Goal: Task Accomplishment & Management: Manage account settings

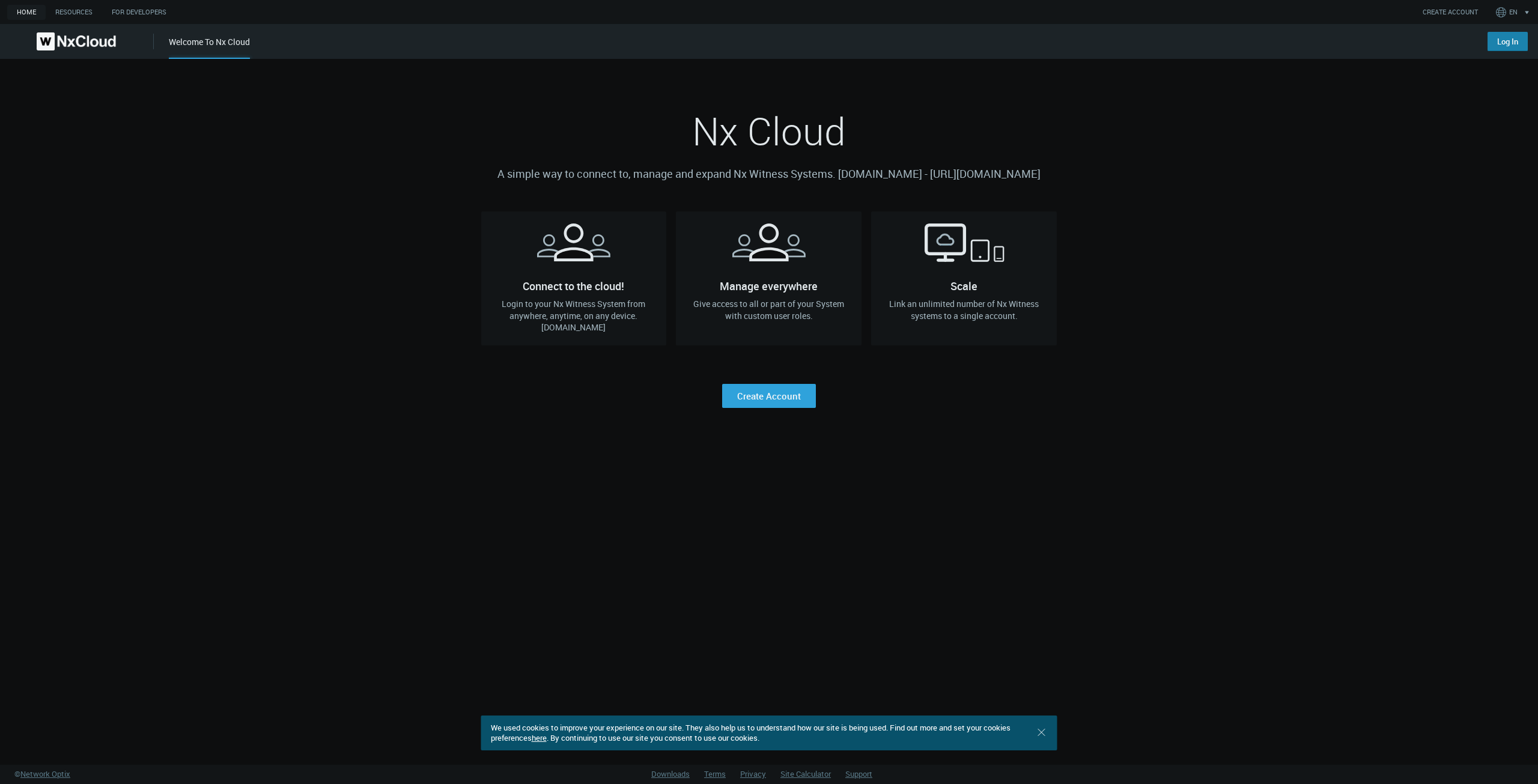
click at [1501, 41] on link "Log In" at bounding box center [1508, 41] width 41 height 19
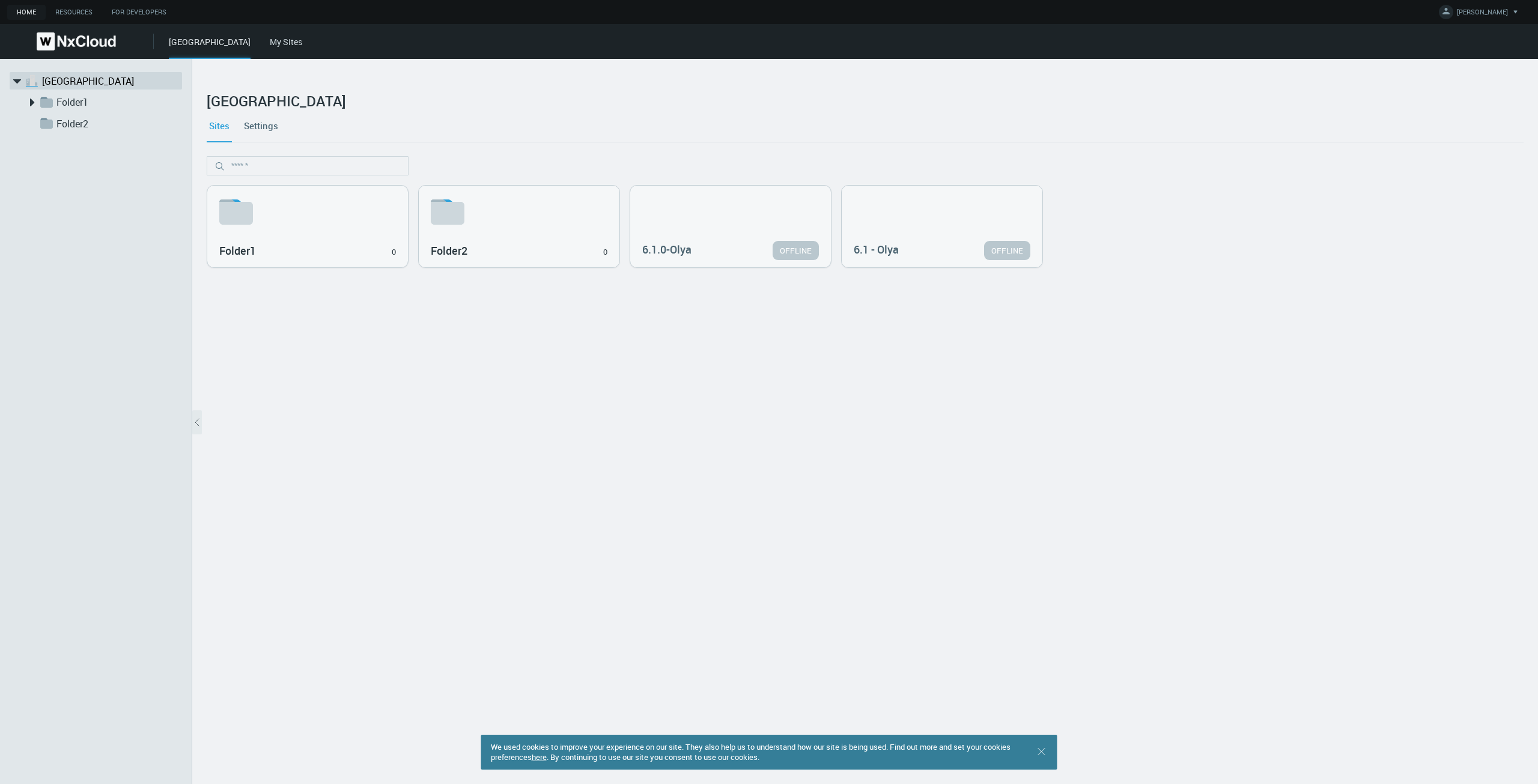
click at [270, 40] on link "My Sites" at bounding box center [286, 41] width 32 height 11
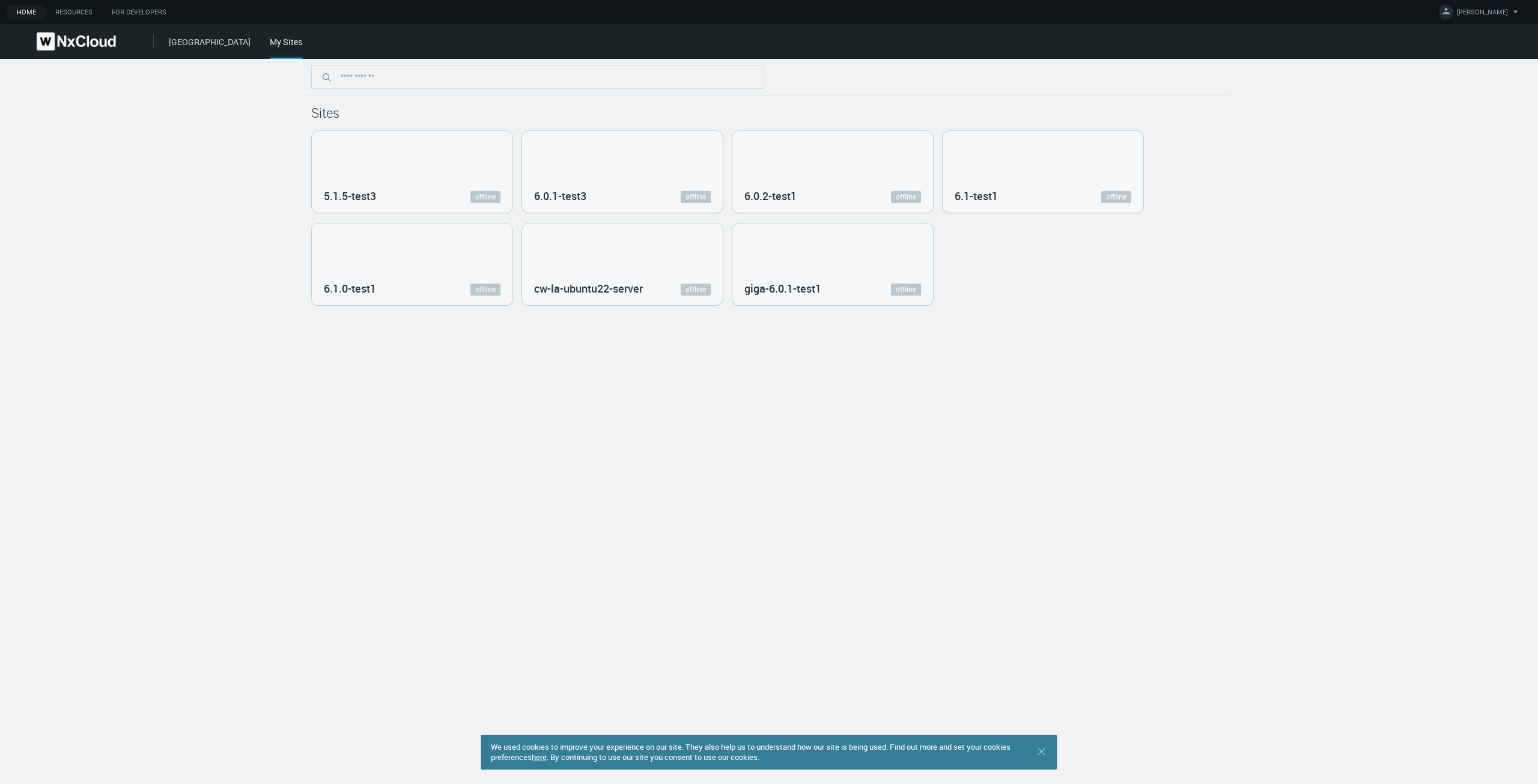
click at [197, 45] on link "[GEOGRAPHIC_DATA]" at bounding box center [209, 41] width 81 height 11
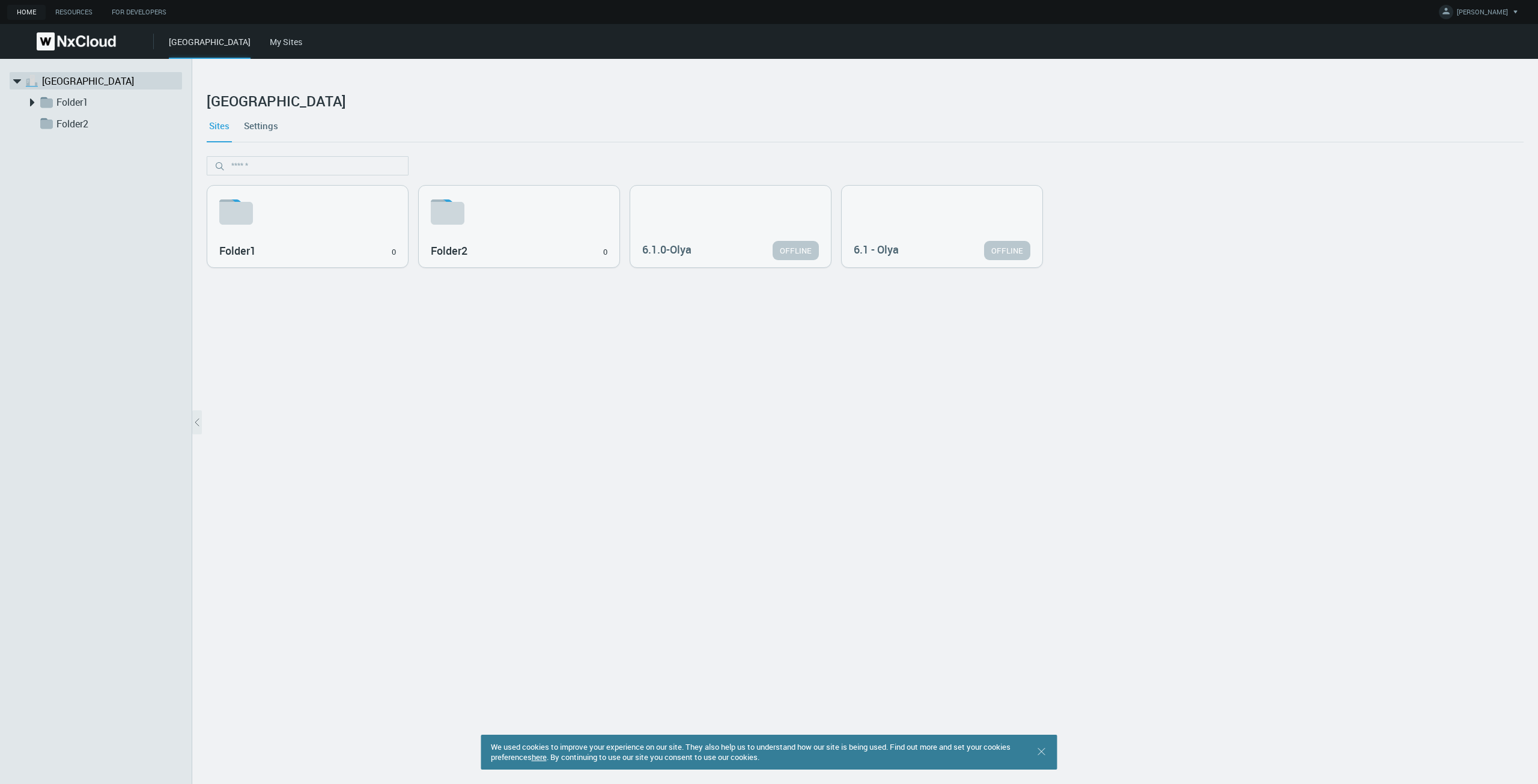
click at [252, 130] on link "Settings" at bounding box center [261, 125] width 39 height 32
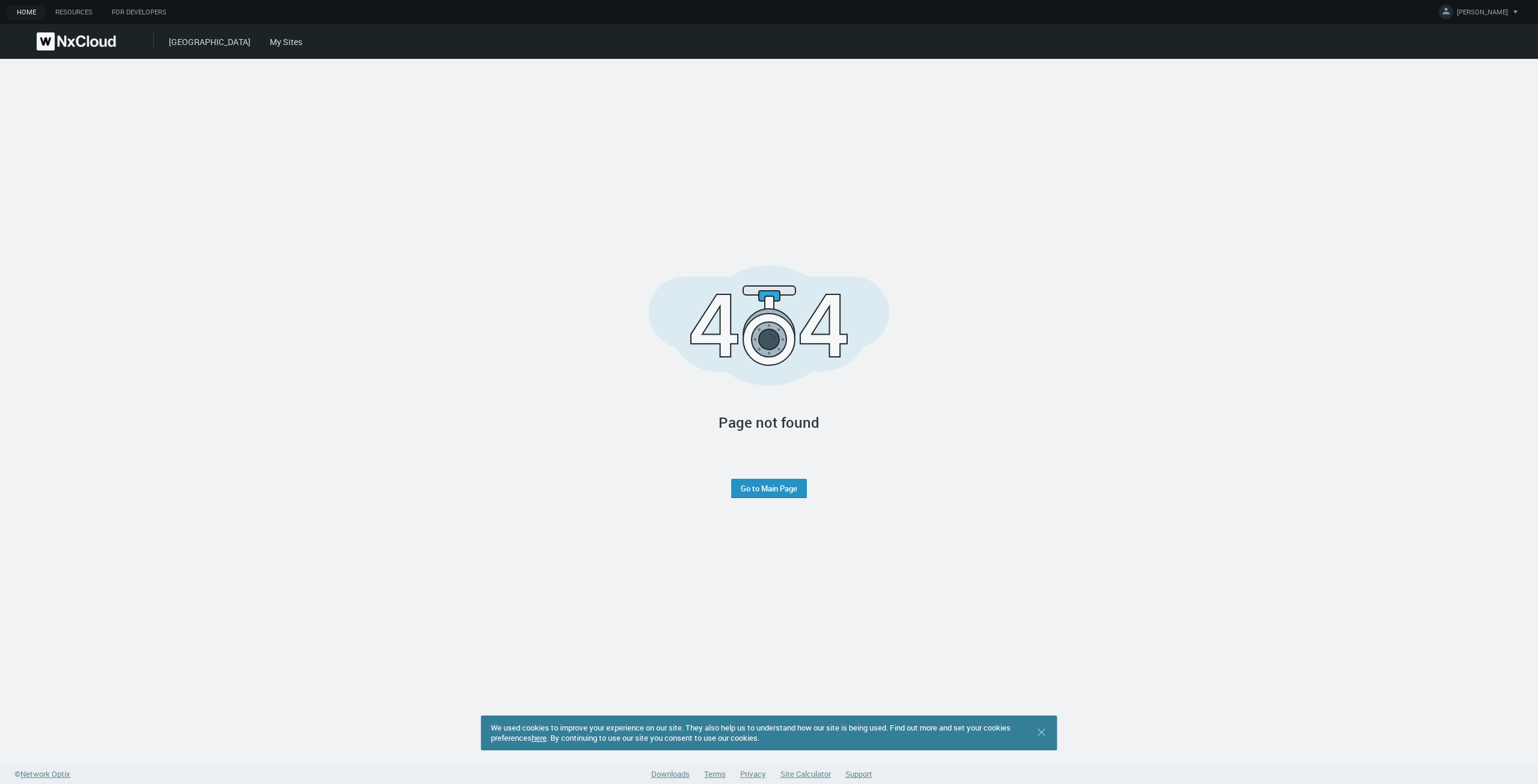
click at [770, 487] on link "Go to Main Page" at bounding box center [769, 488] width 57 height 9
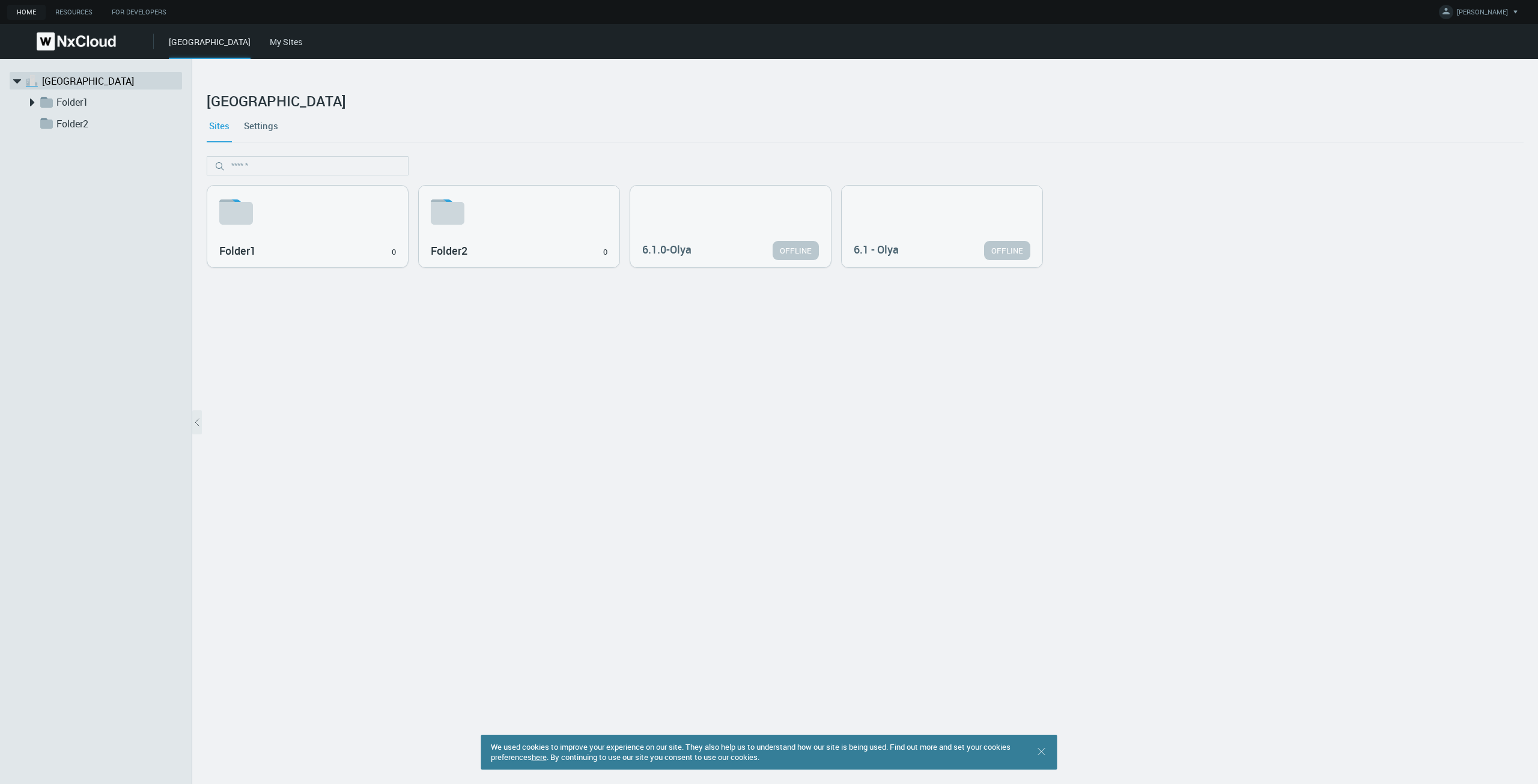
click at [530, 420] on nx-org-cards-container "Folder1 0 Folder2 0 6.1.0-Olya OFFLINE 6.1 - Olya OFFLINE" at bounding box center [865, 462] width 1317 height 613
click at [255, 130] on link "Settings" at bounding box center [261, 125] width 39 height 32
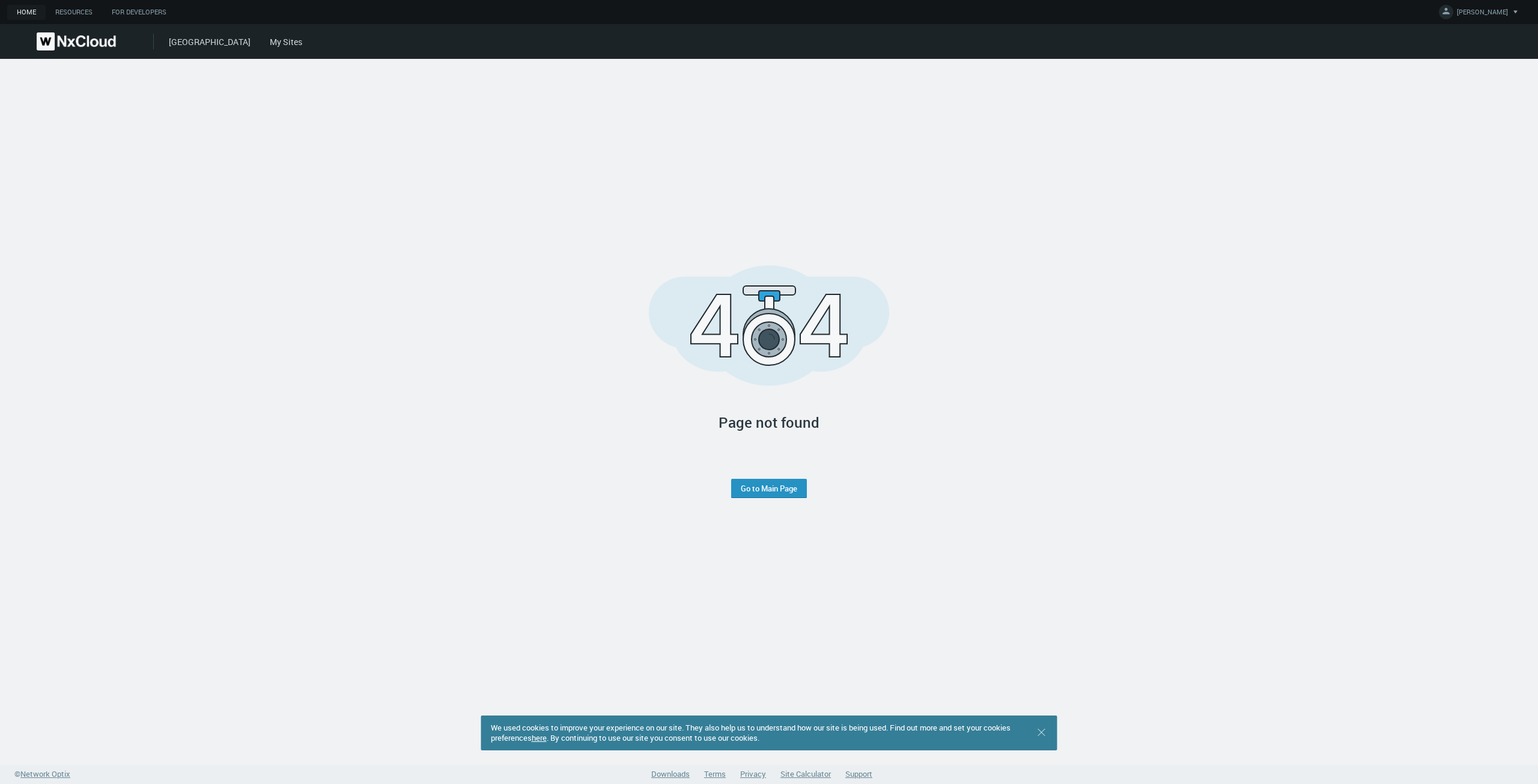
click at [764, 487] on link "Go to Main Page" at bounding box center [769, 488] width 57 height 9
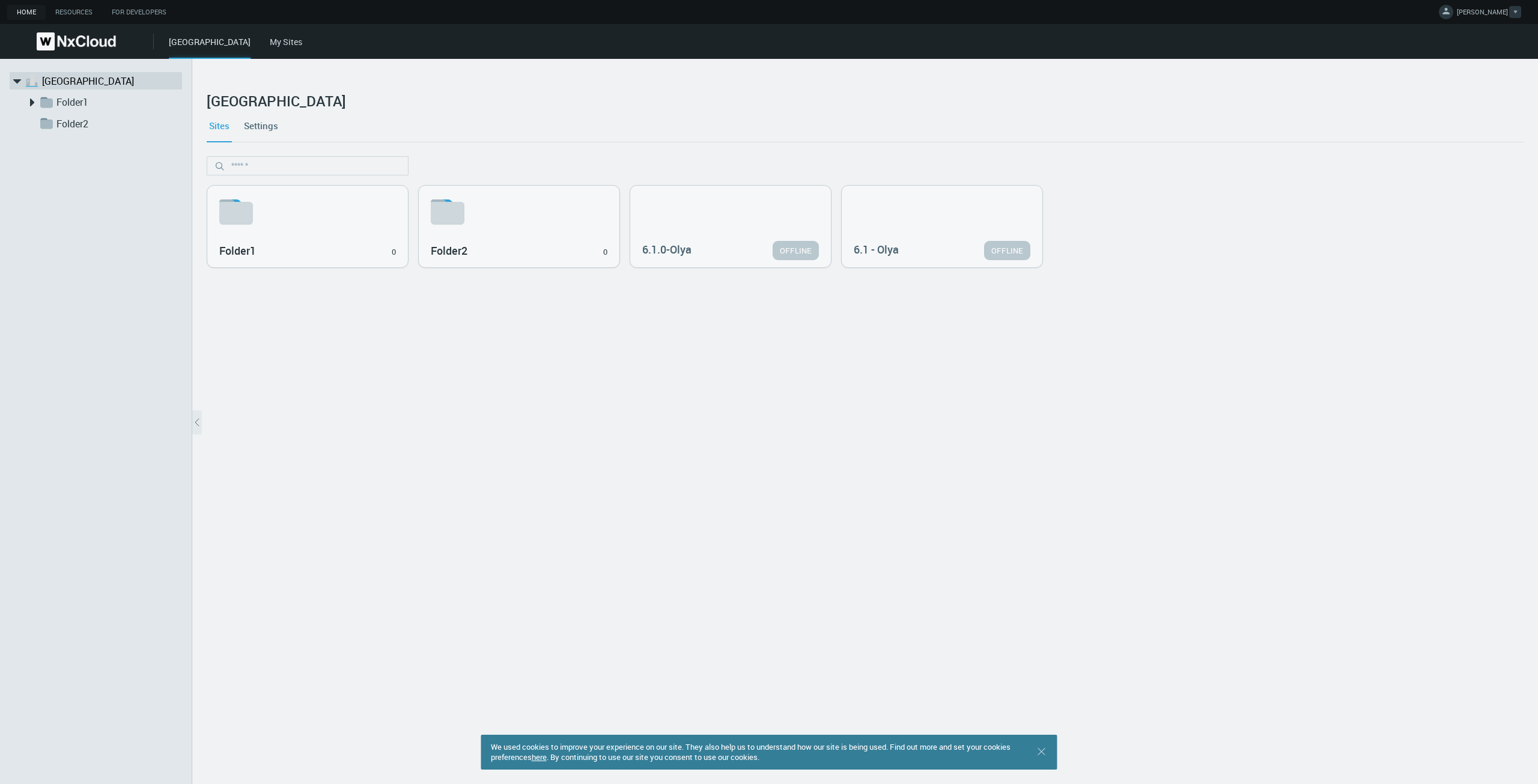
click at [1475, 18] on span "JEREMY T." at bounding box center [1482, 14] width 51 height 14
click at [1423, 97] on span "Log Out" at bounding box center [1440, 97] width 39 height 11
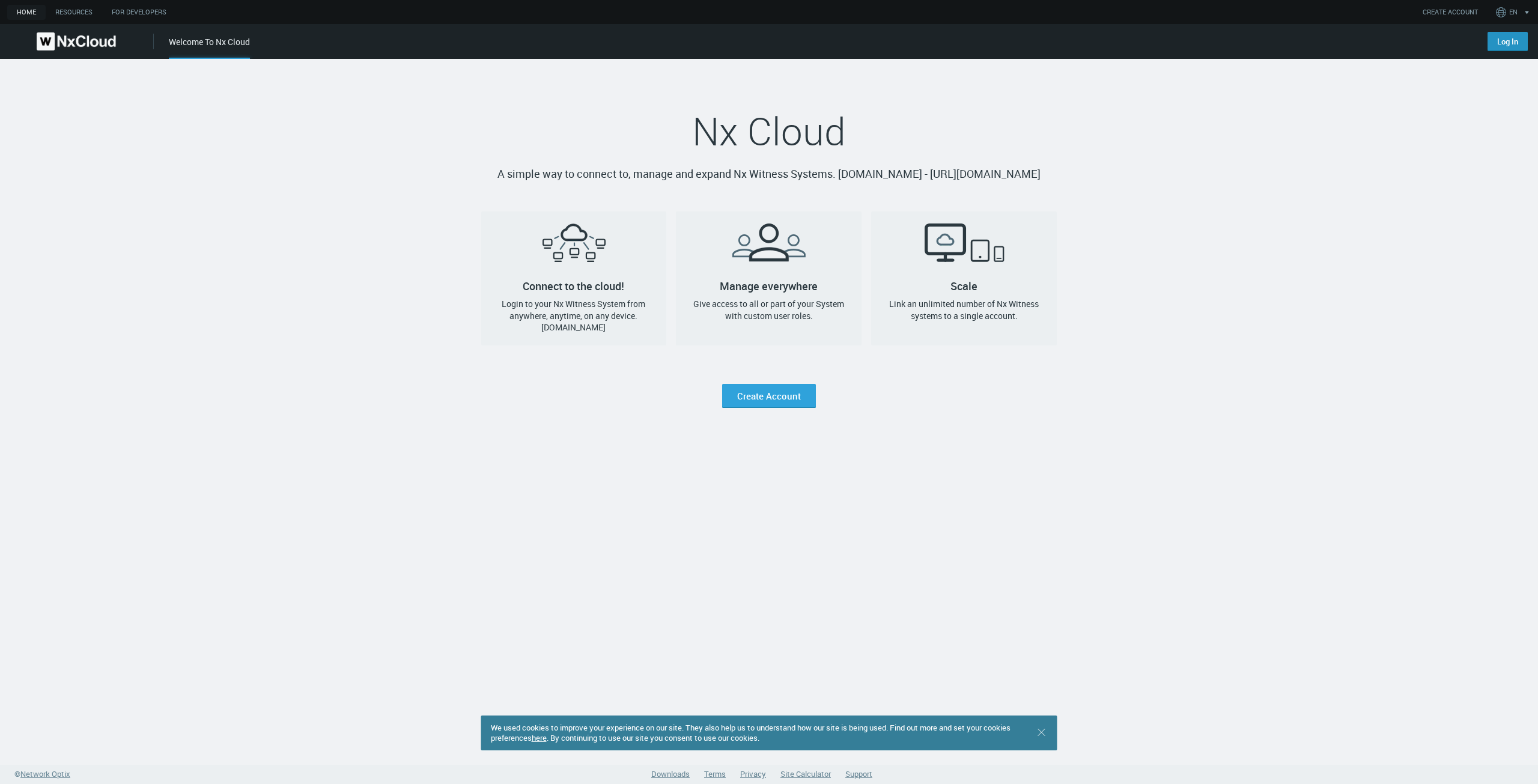
click at [1499, 47] on link "Log In" at bounding box center [1508, 41] width 41 height 19
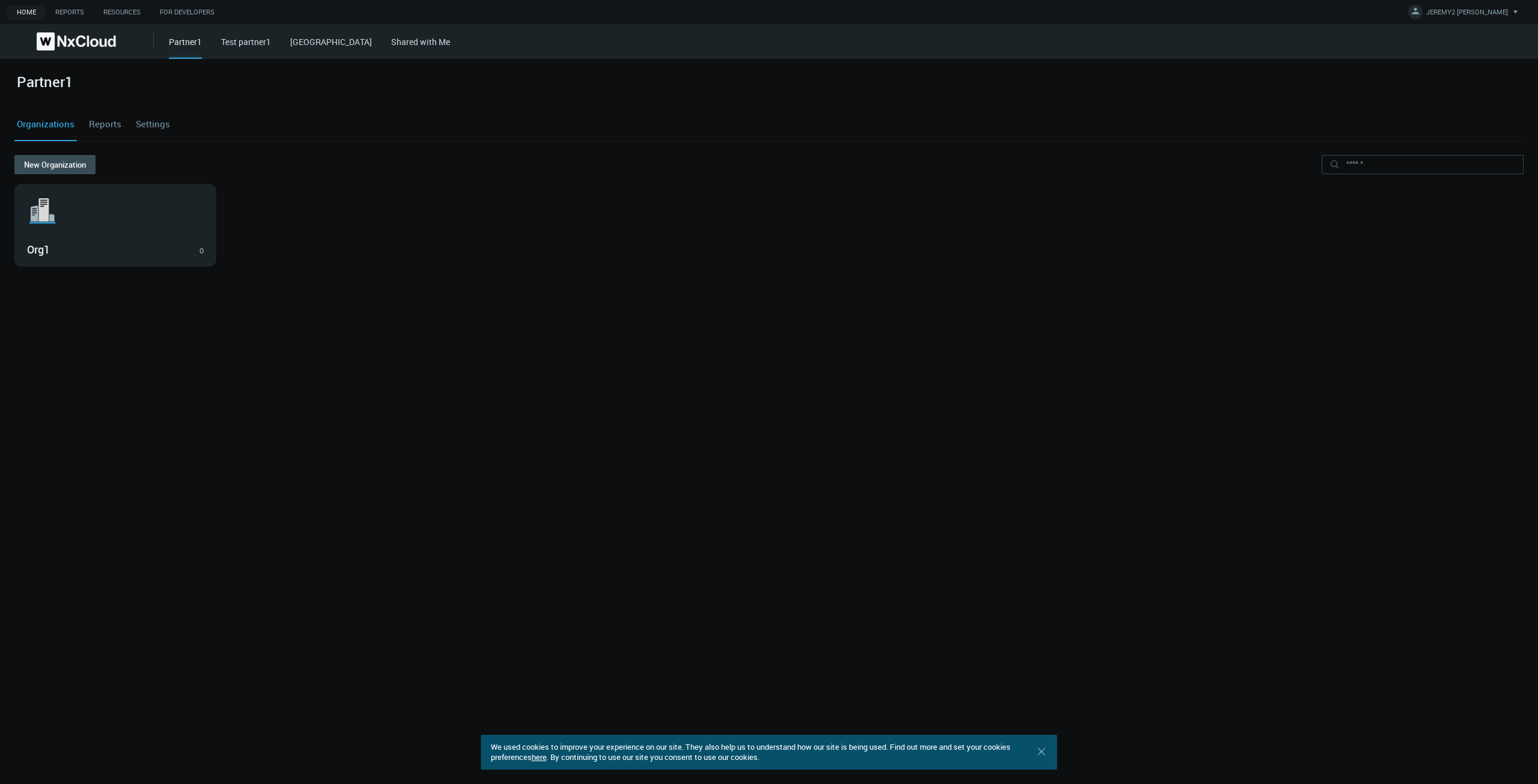
click at [252, 38] on link "Test partner1" at bounding box center [246, 41] width 50 height 11
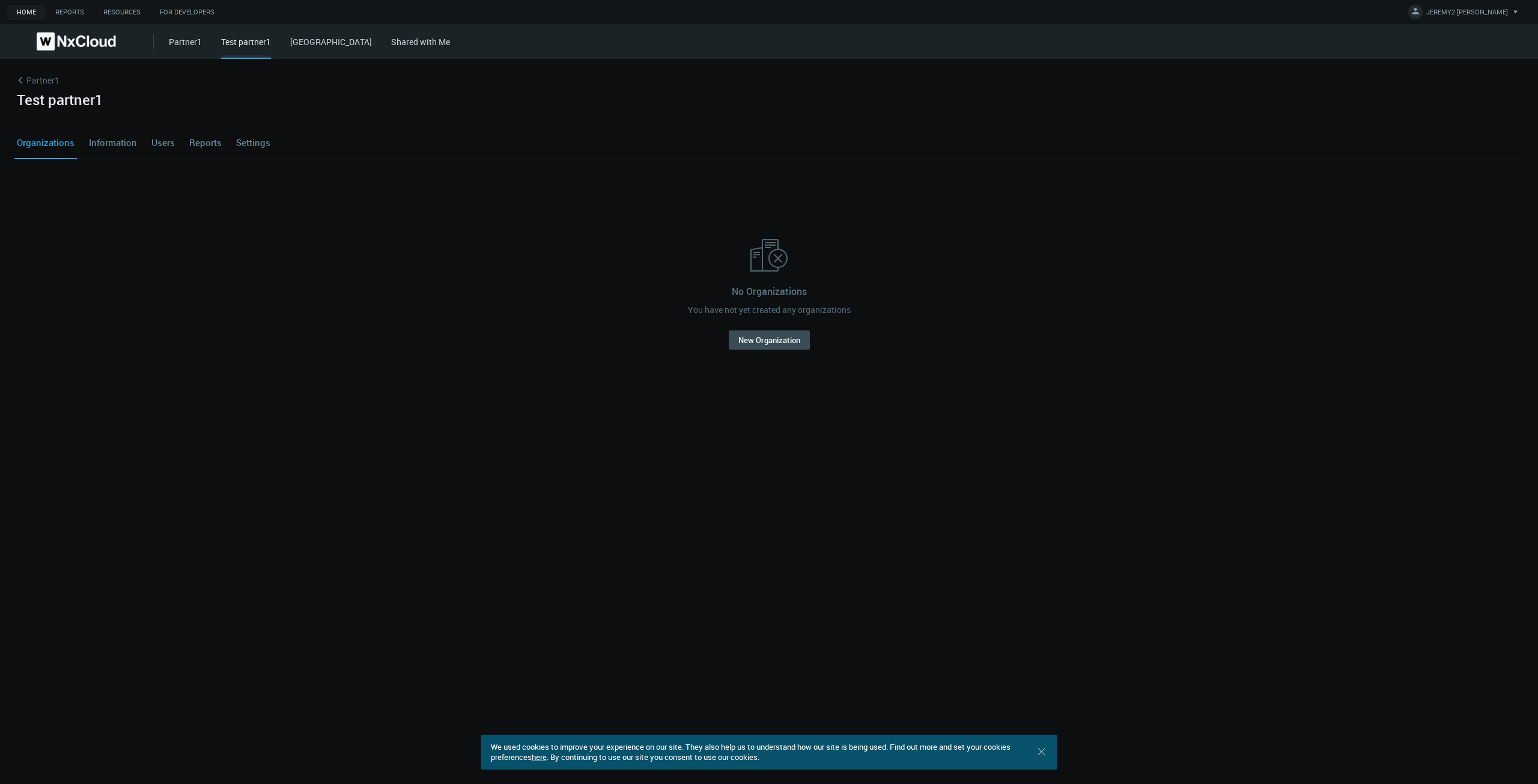
click at [322, 47] on div "Partner1 Test partner1 West Hills Shared with Me" at bounding box center [853, 41] width 1369 height 35
click at [320, 44] on link "[GEOGRAPHIC_DATA]" at bounding box center [331, 41] width 81 height 11
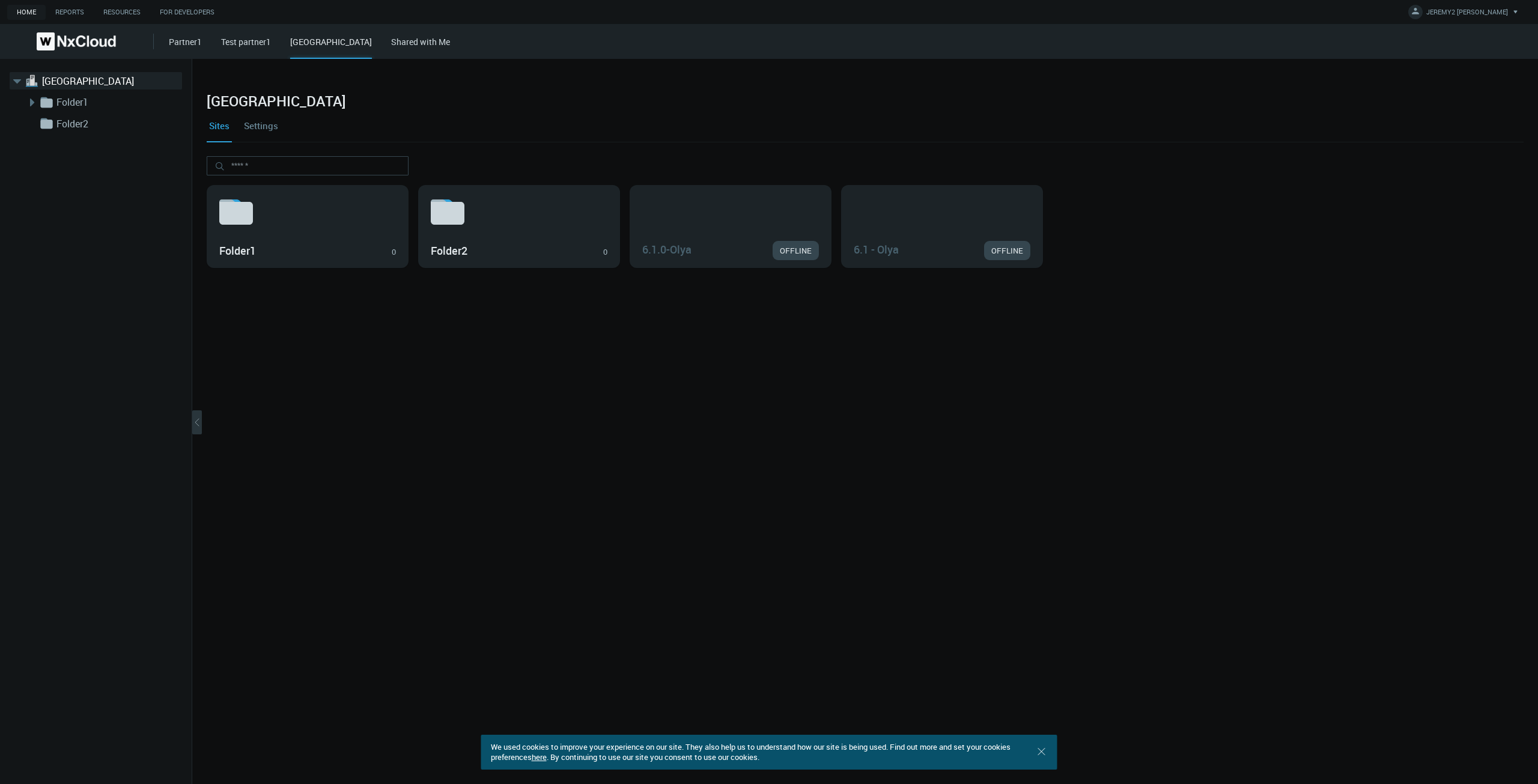
click at [247, 122] on link "Settings" at bounding box center [261, 125] width 39 height 32
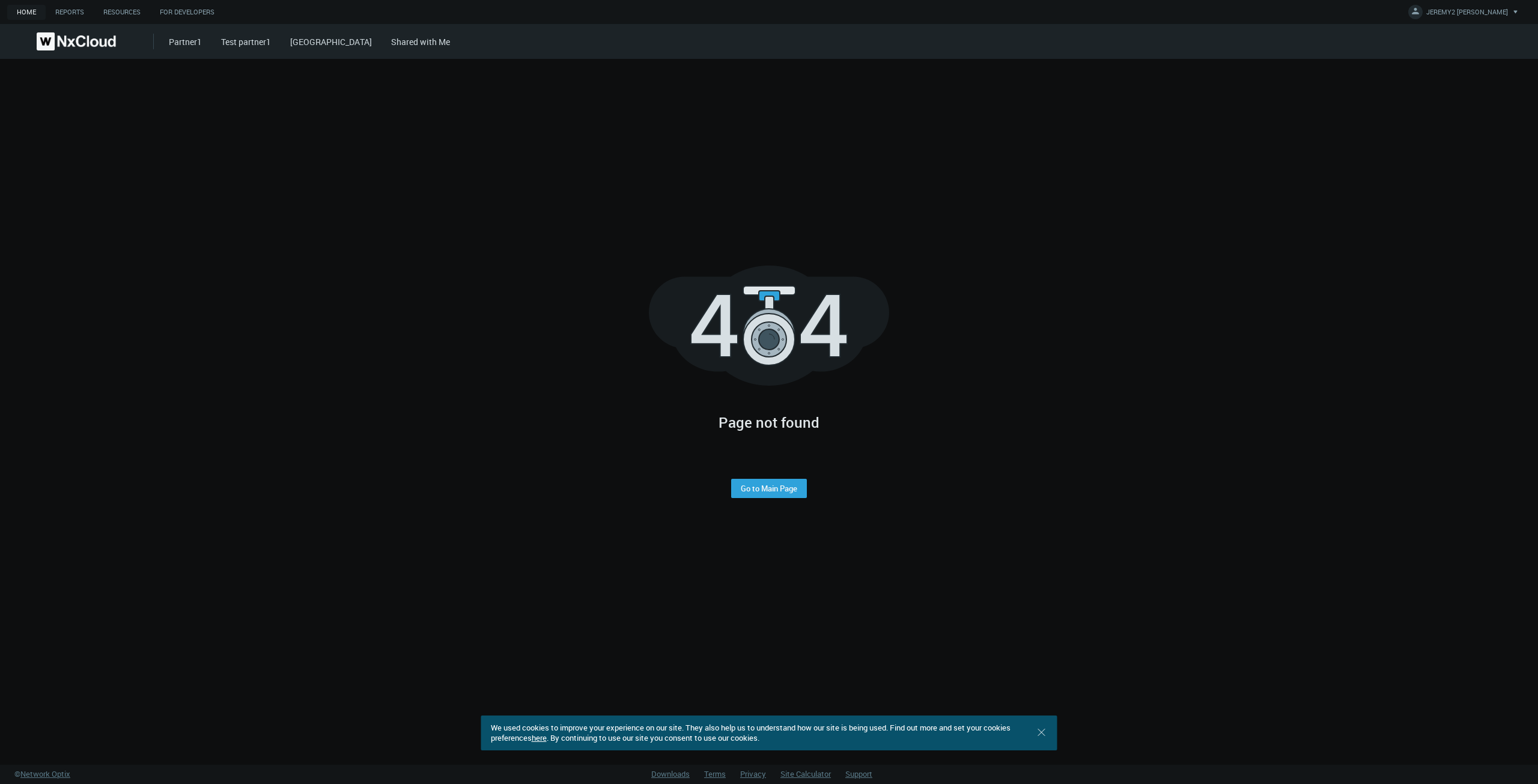
click at [391, 41] on link "Shared with Me" at bounding box center [421, 41] width 59 height 11
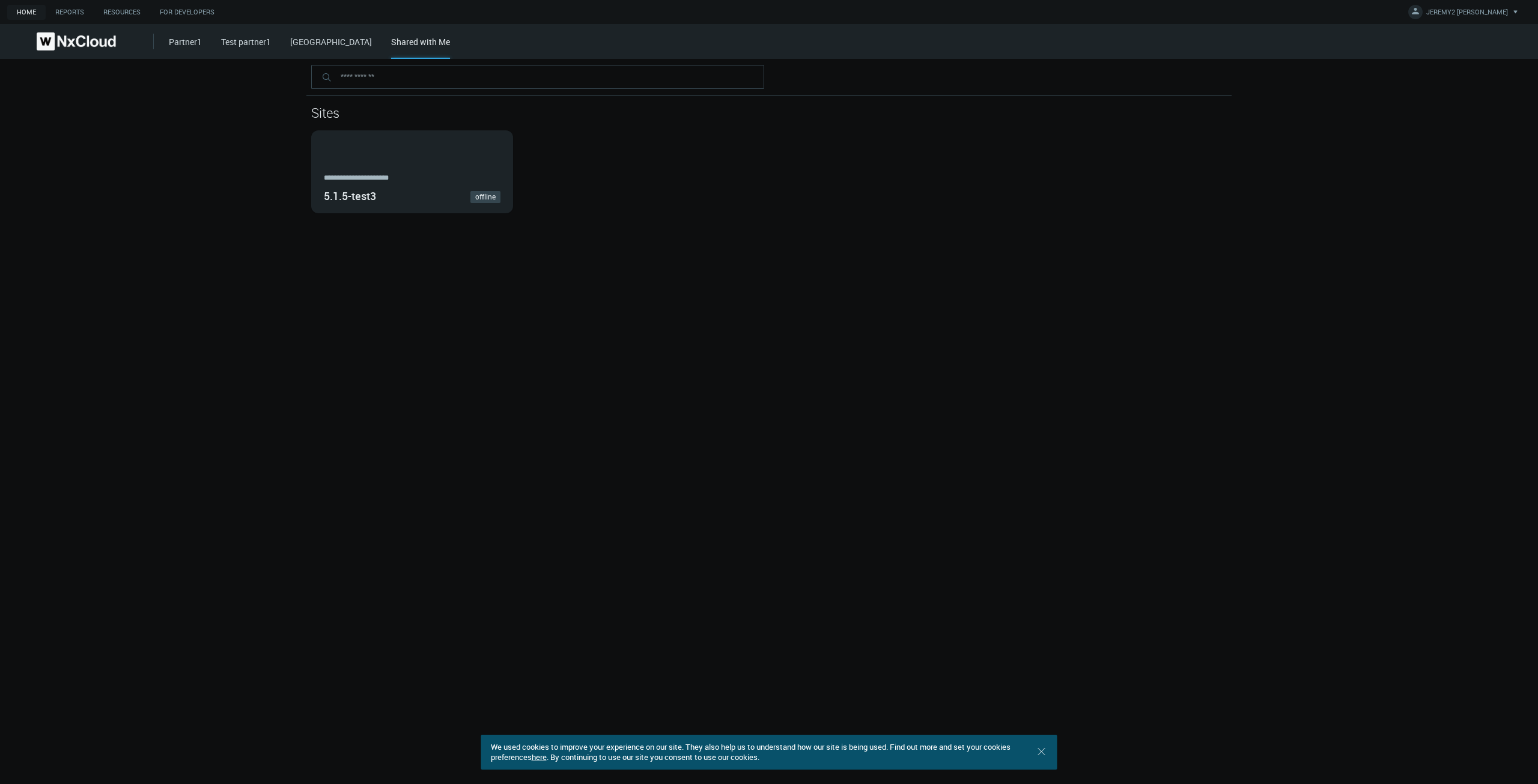
click at [188, 47] on link "Partner1" at bounding box center [185, 41] width 33 height 11
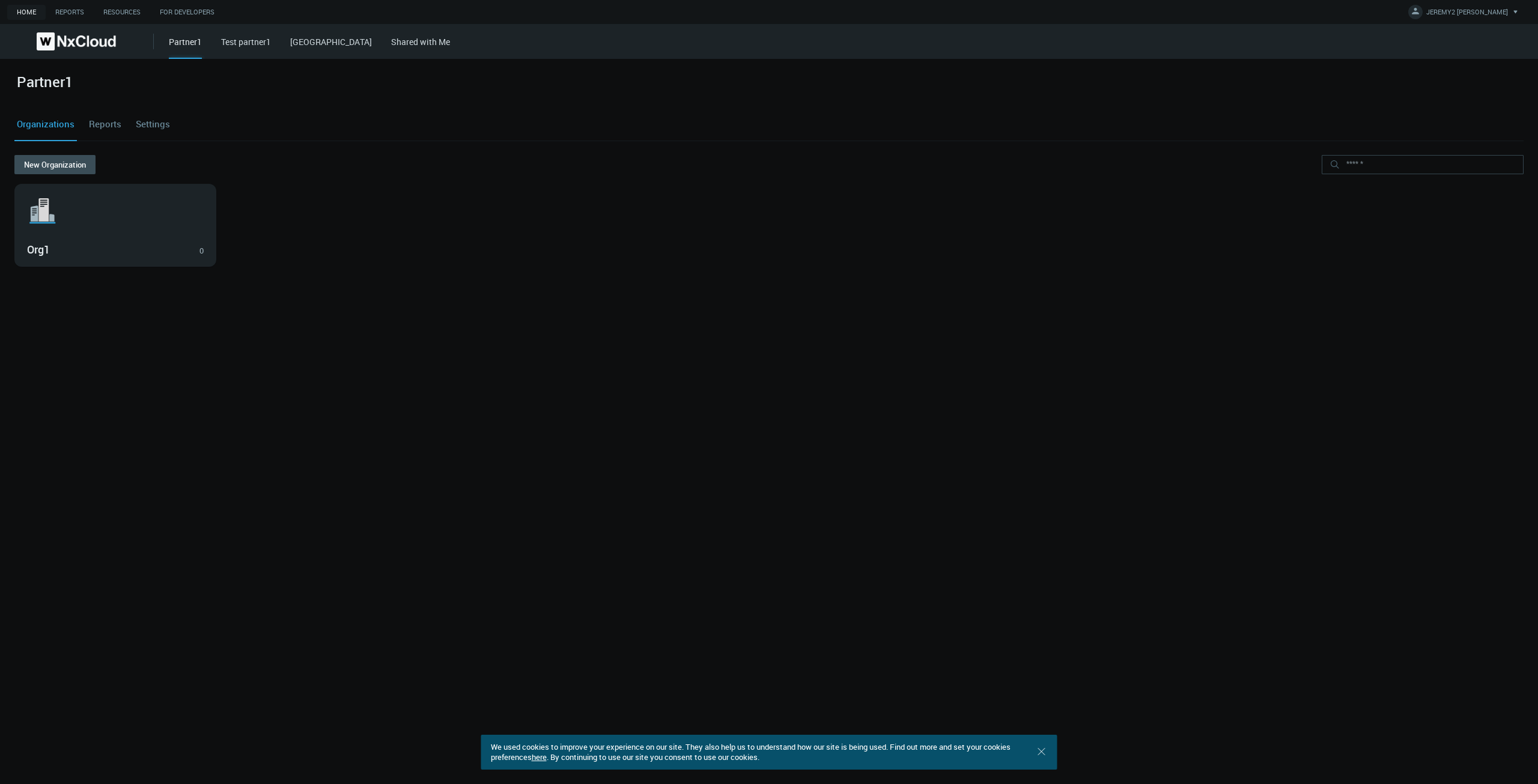
click at [162, 115] on link "Settings" at bounding box center [152, 124] width 39 height 32
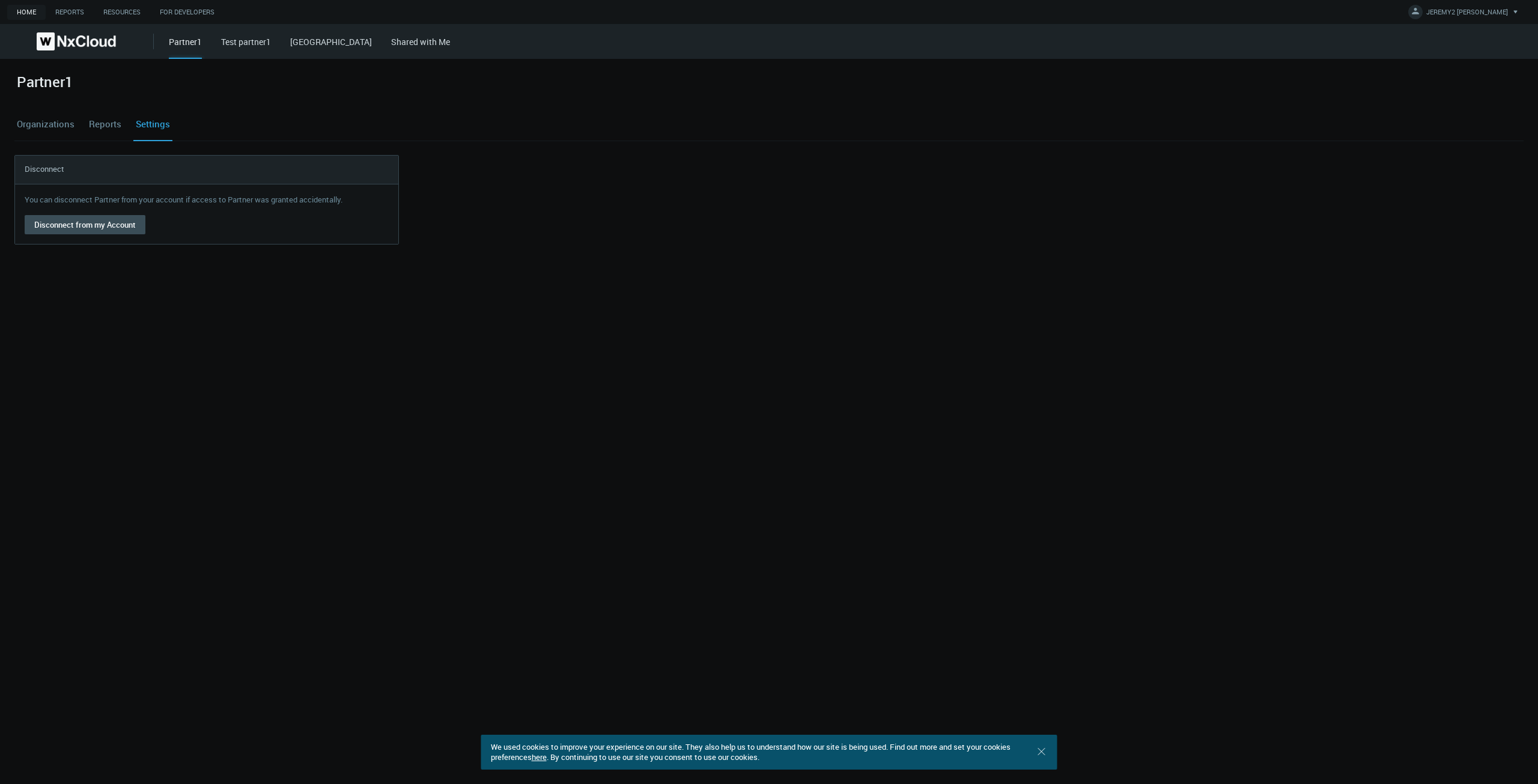
click at [242, 41] on link "Test partner1" at bounding box center [246, 41] width 50 height 11
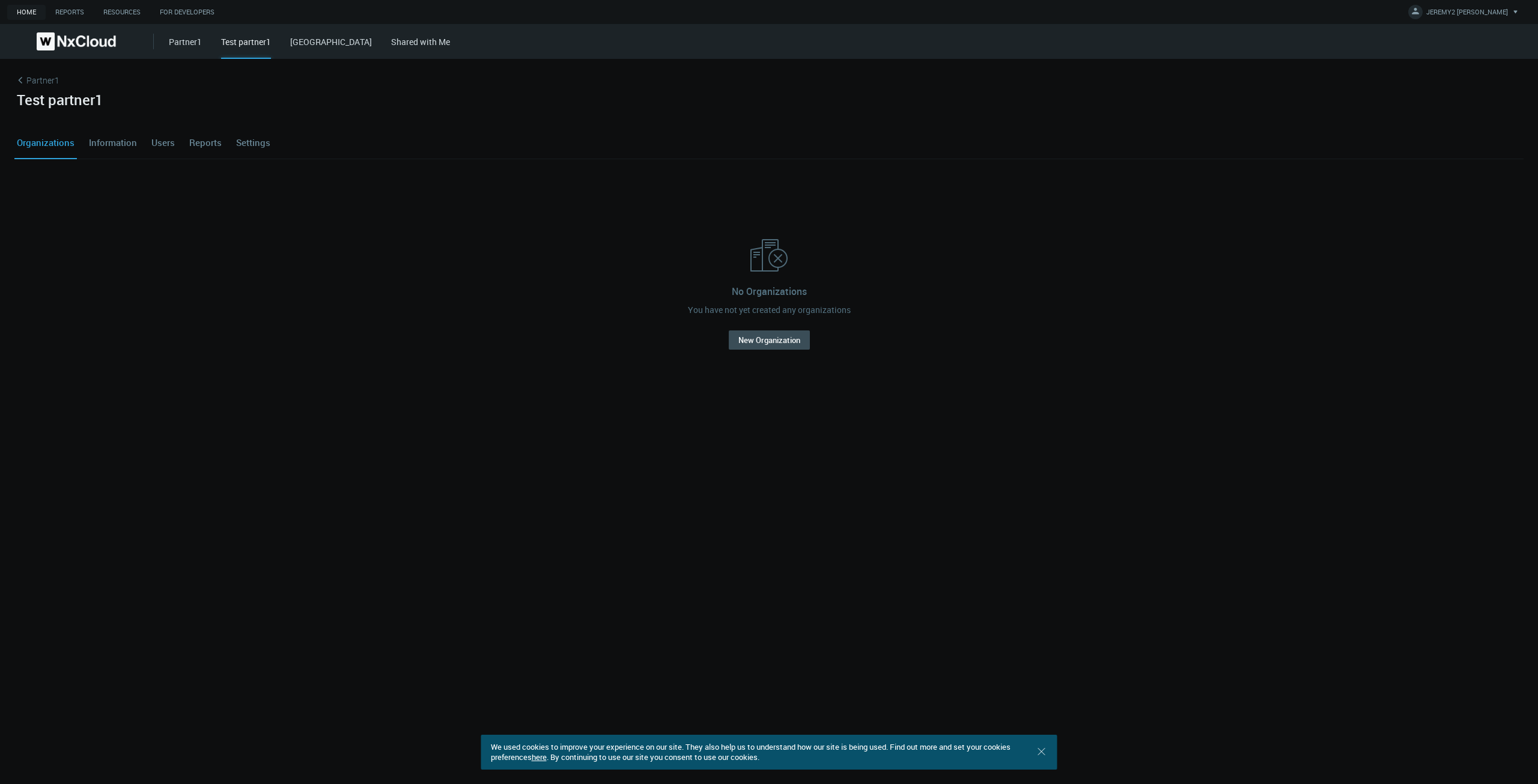
click at [235, 138] on link "Settings" at bounding box center [253, 142] width 39 height 32
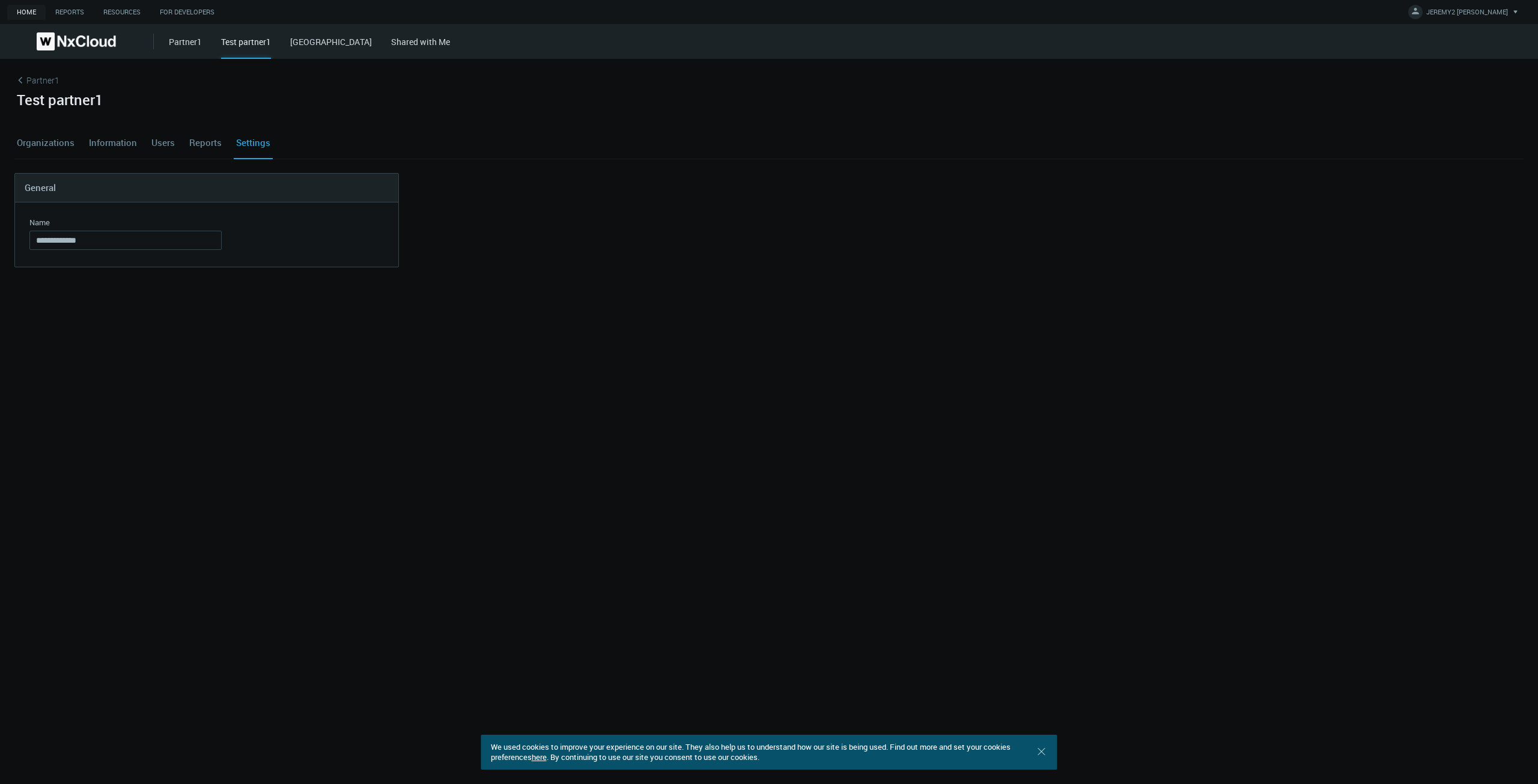
click at [215, 140] on link "Reports" at bounding box center [206, 142] width 37 height 32
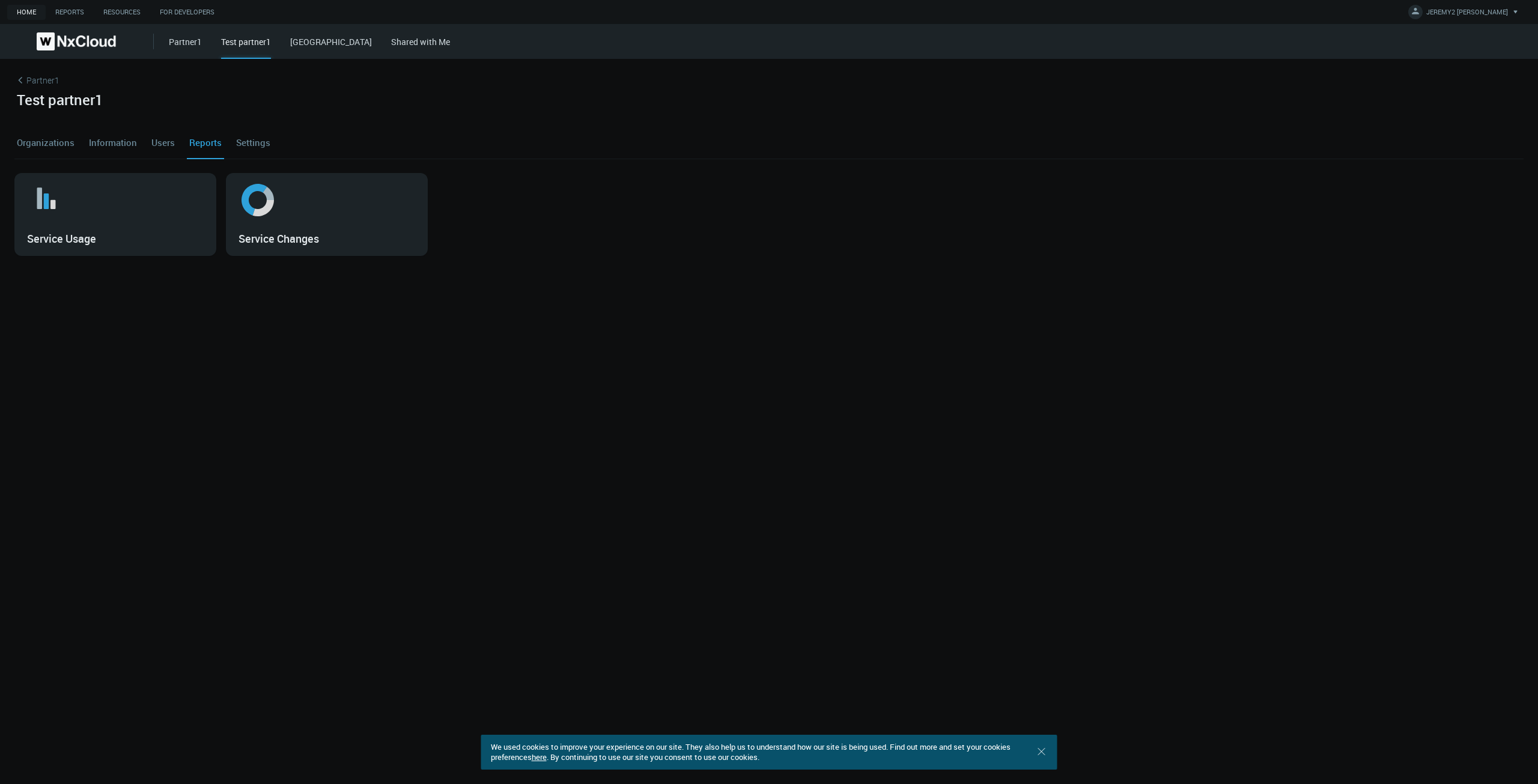
click at [61, 142] on link "Organizations" at bounding box center [46, 142] width 63 height 32
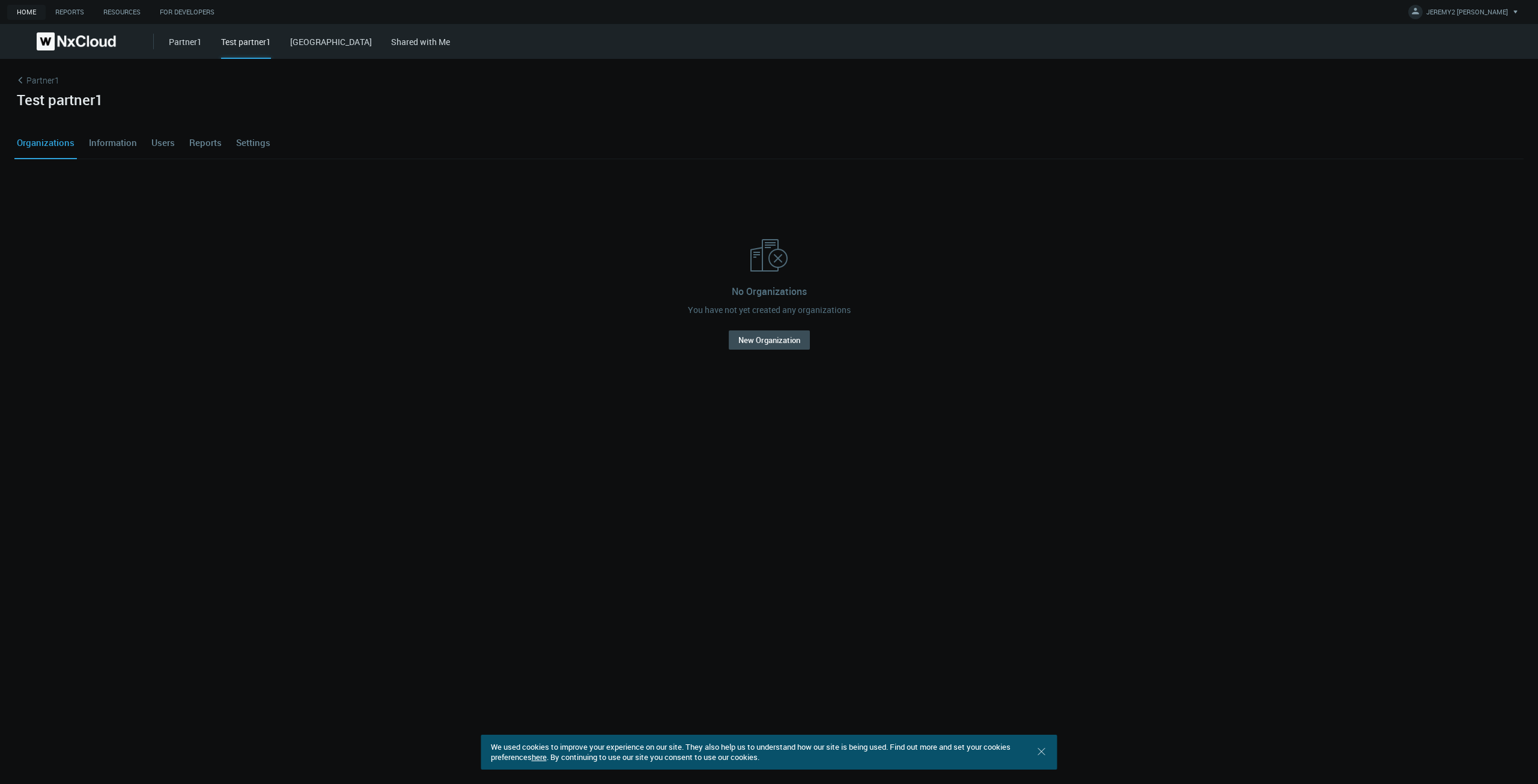
click at [391, 43] on link "Shared with Me" at bounding box center [421, 41] width 59 height 11
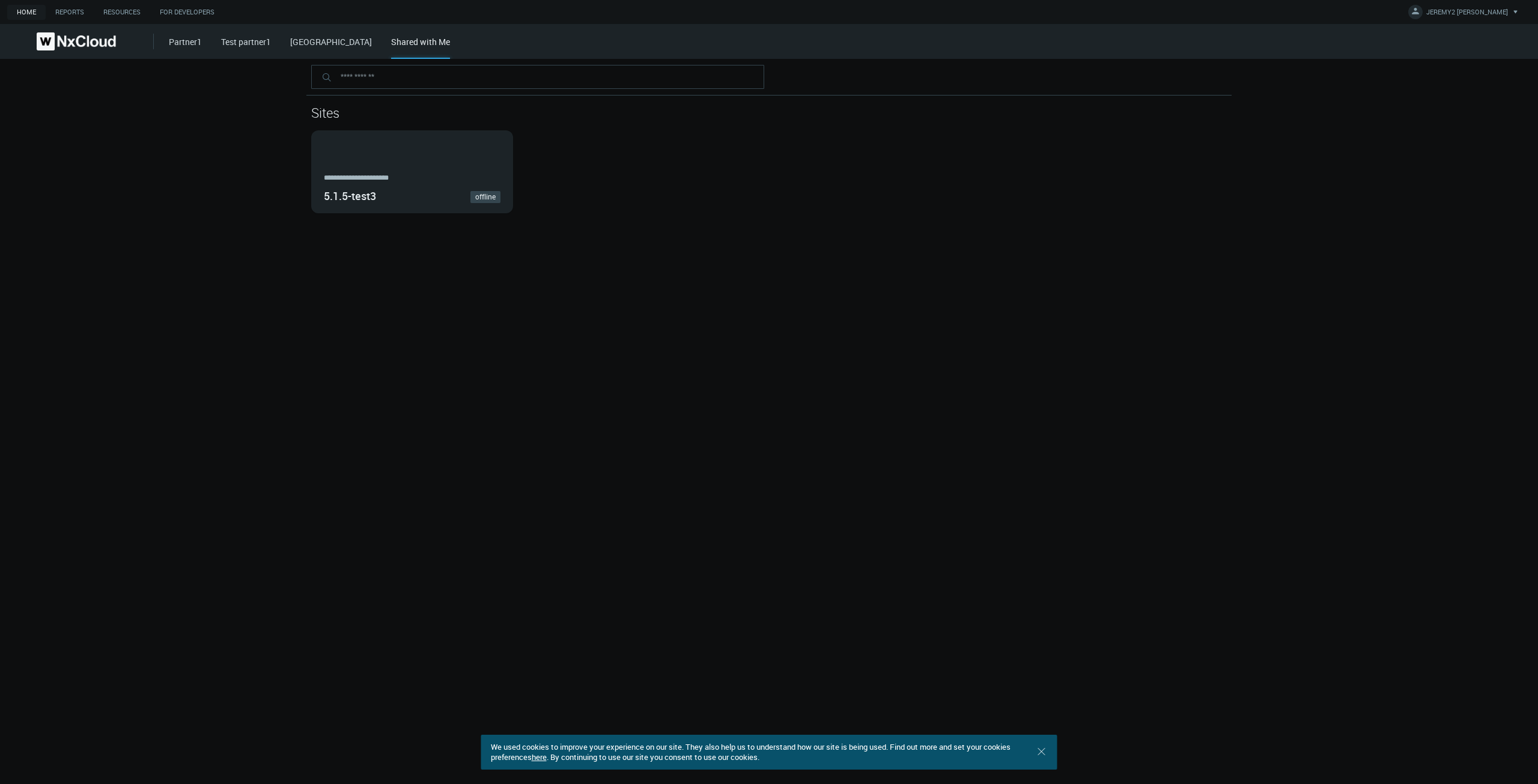
click at [325, 47] on link "West Hills" at bounding box center [331, 41] width 81 height 11
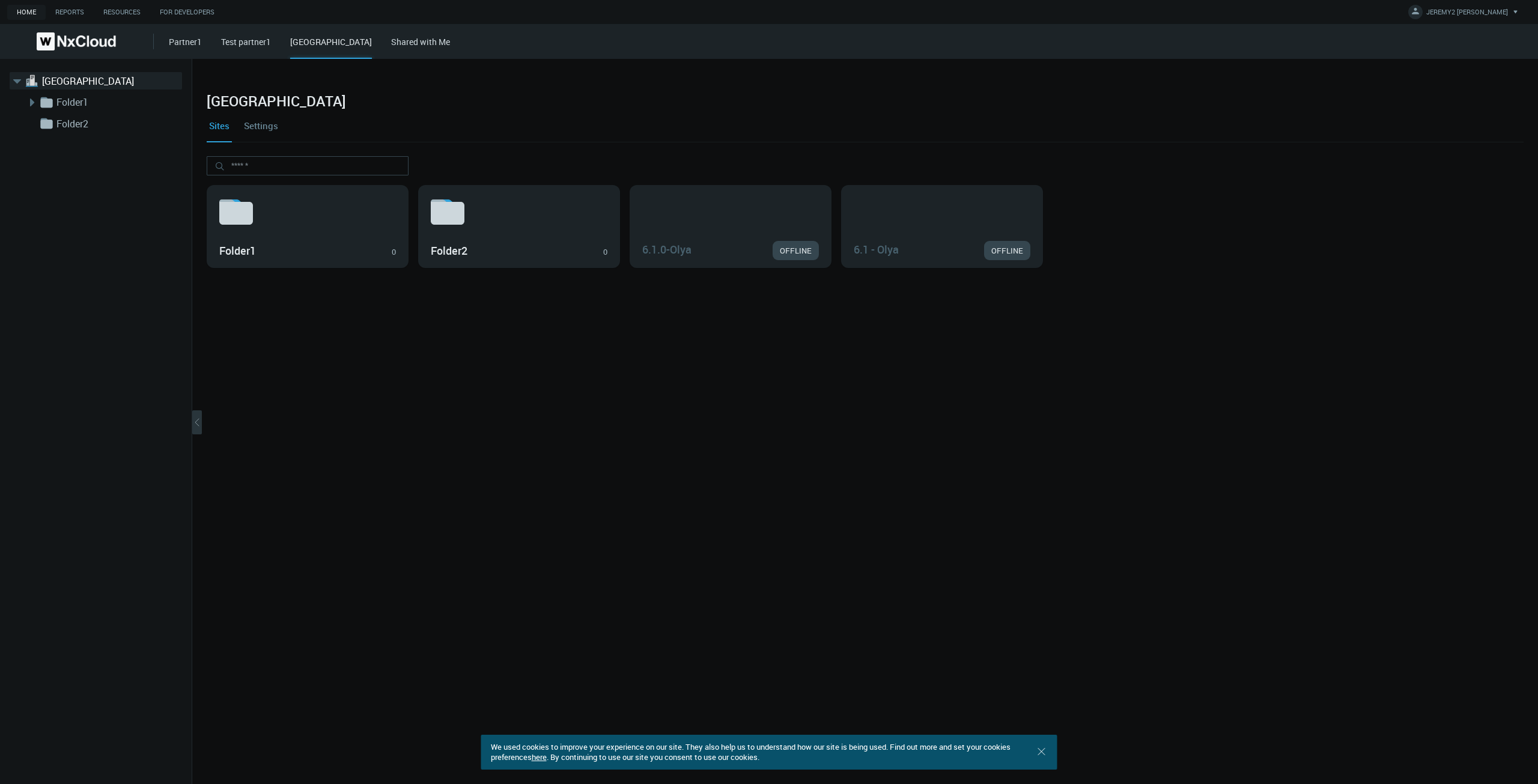
click at [175, 44] on link "Partner1" at bounding box center [185, 41] width 33 height 11
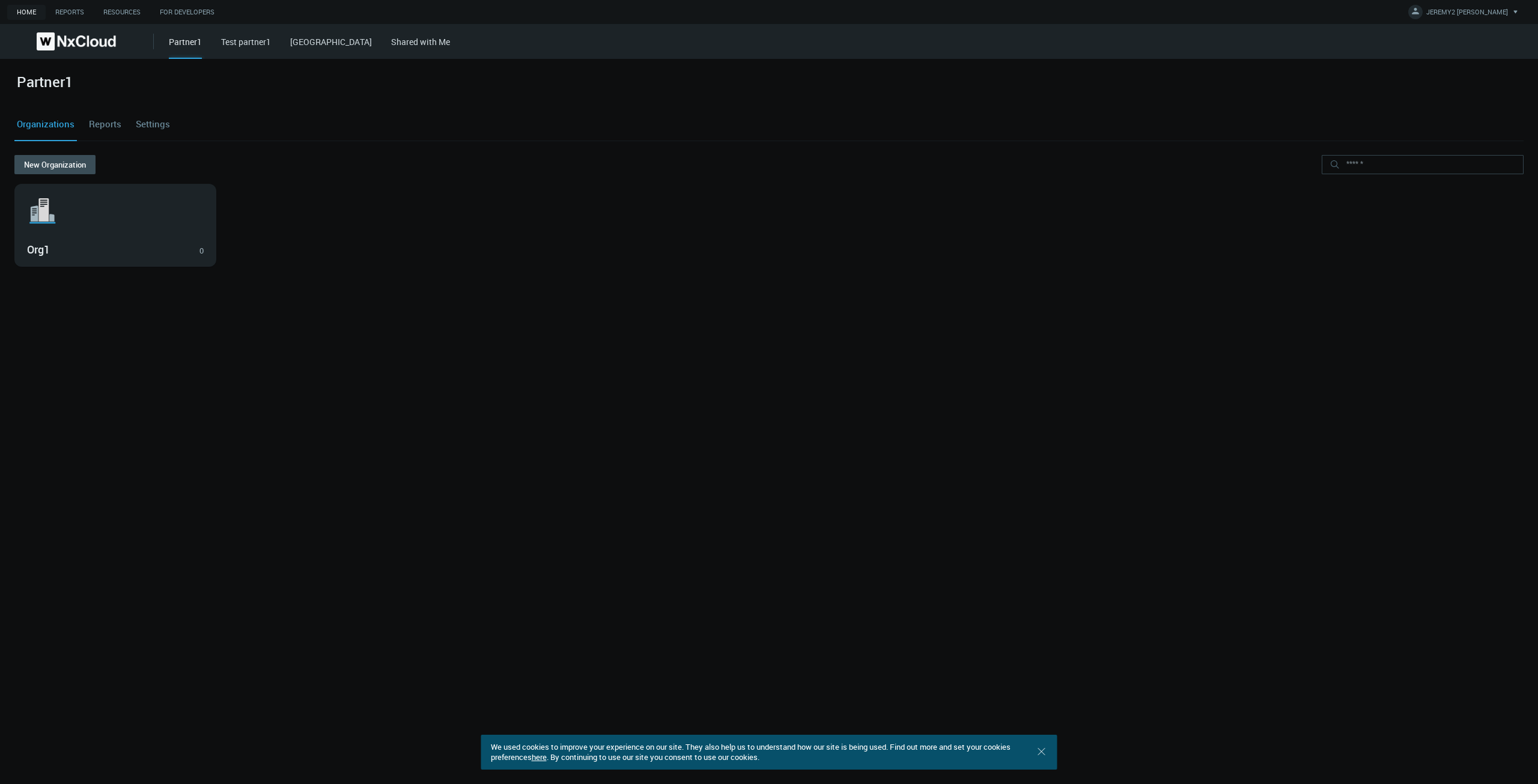
click at [158, 124] on link "Settings" at bounding box center [152, 124] width 39 height 32
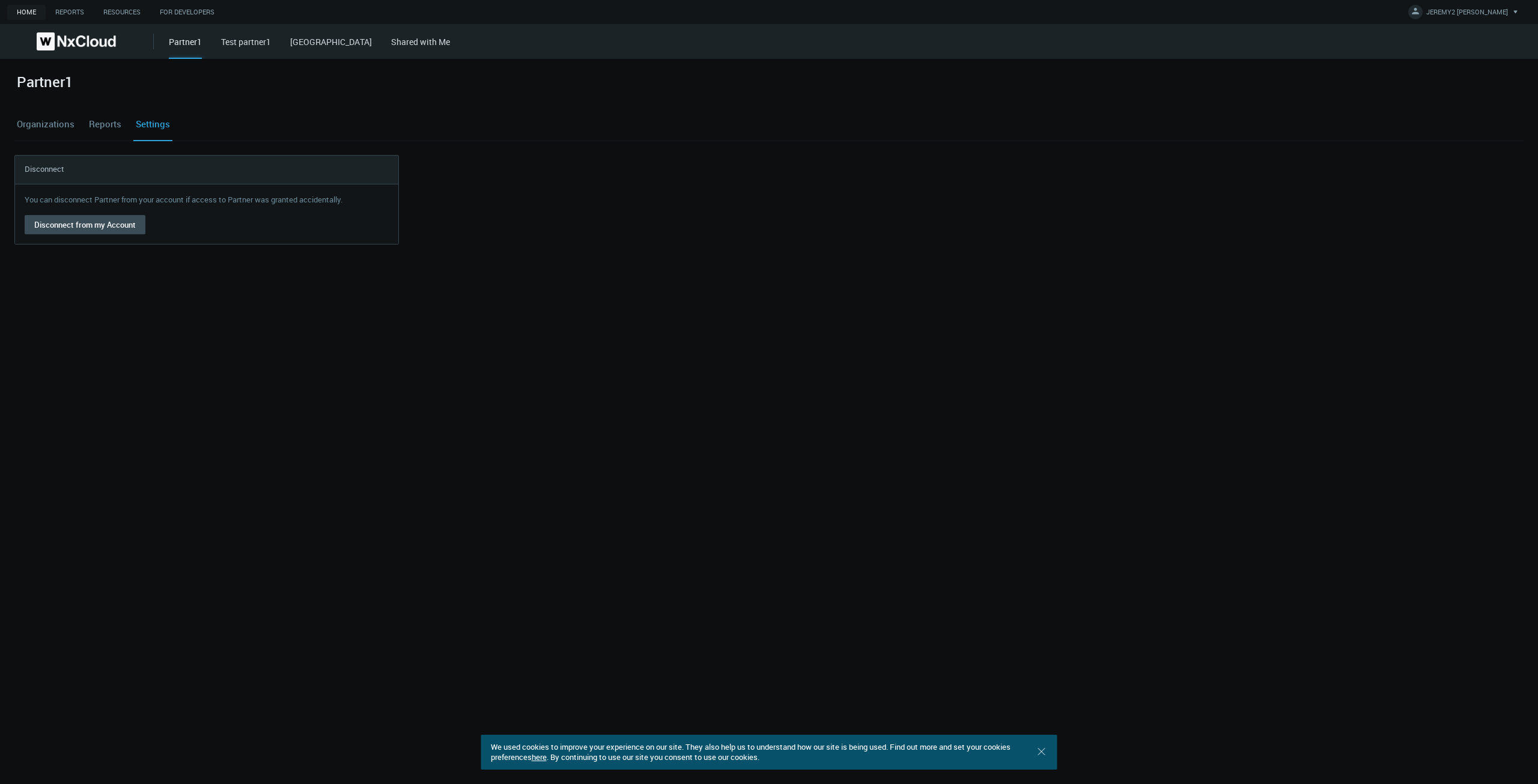
click at [241, 38] on link "Test partner1" at bounding box center [246, 41] width 50 height 11
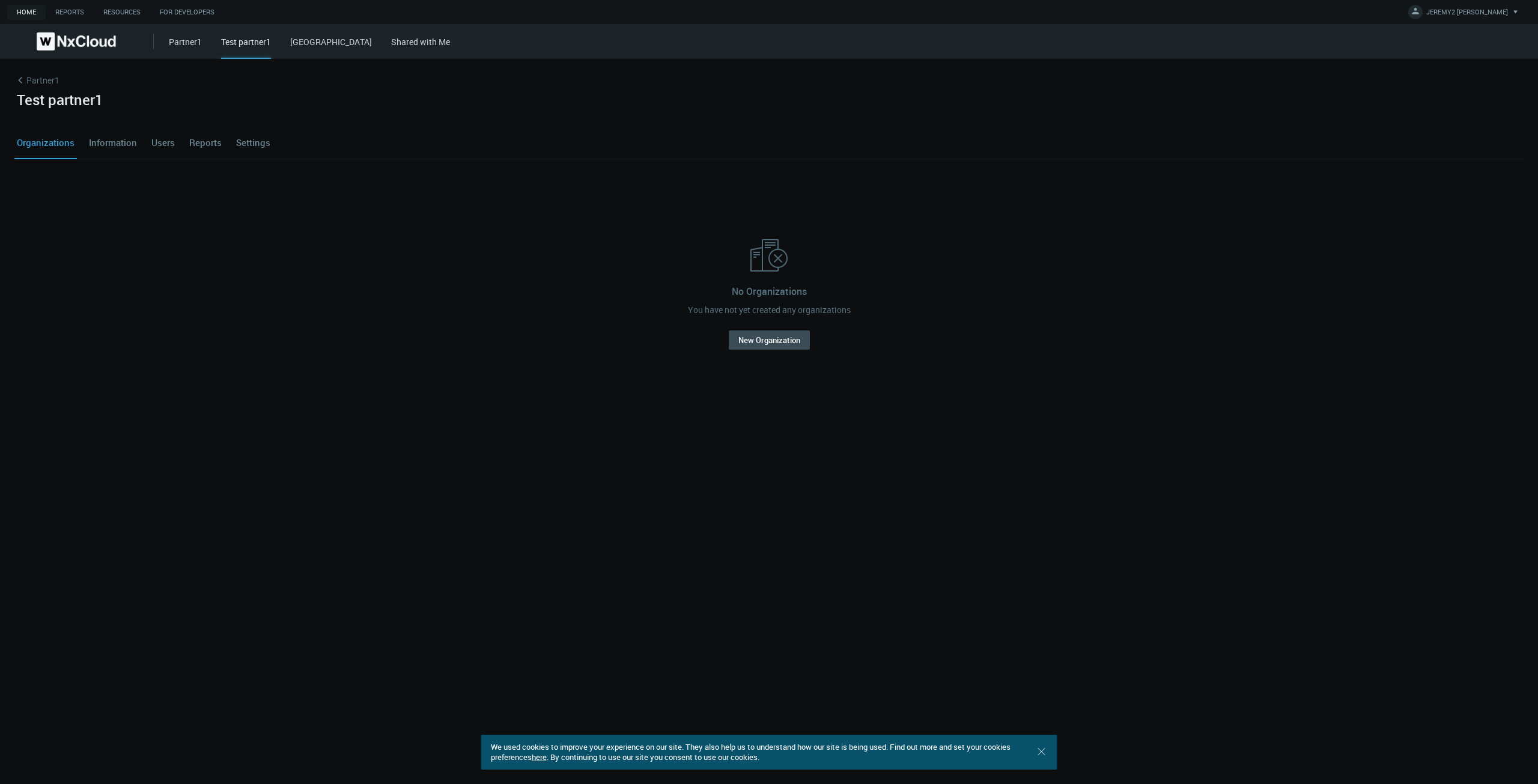
click at [249, 135] on link "Settings" at bounding box center [253, 142] width 39 height 32
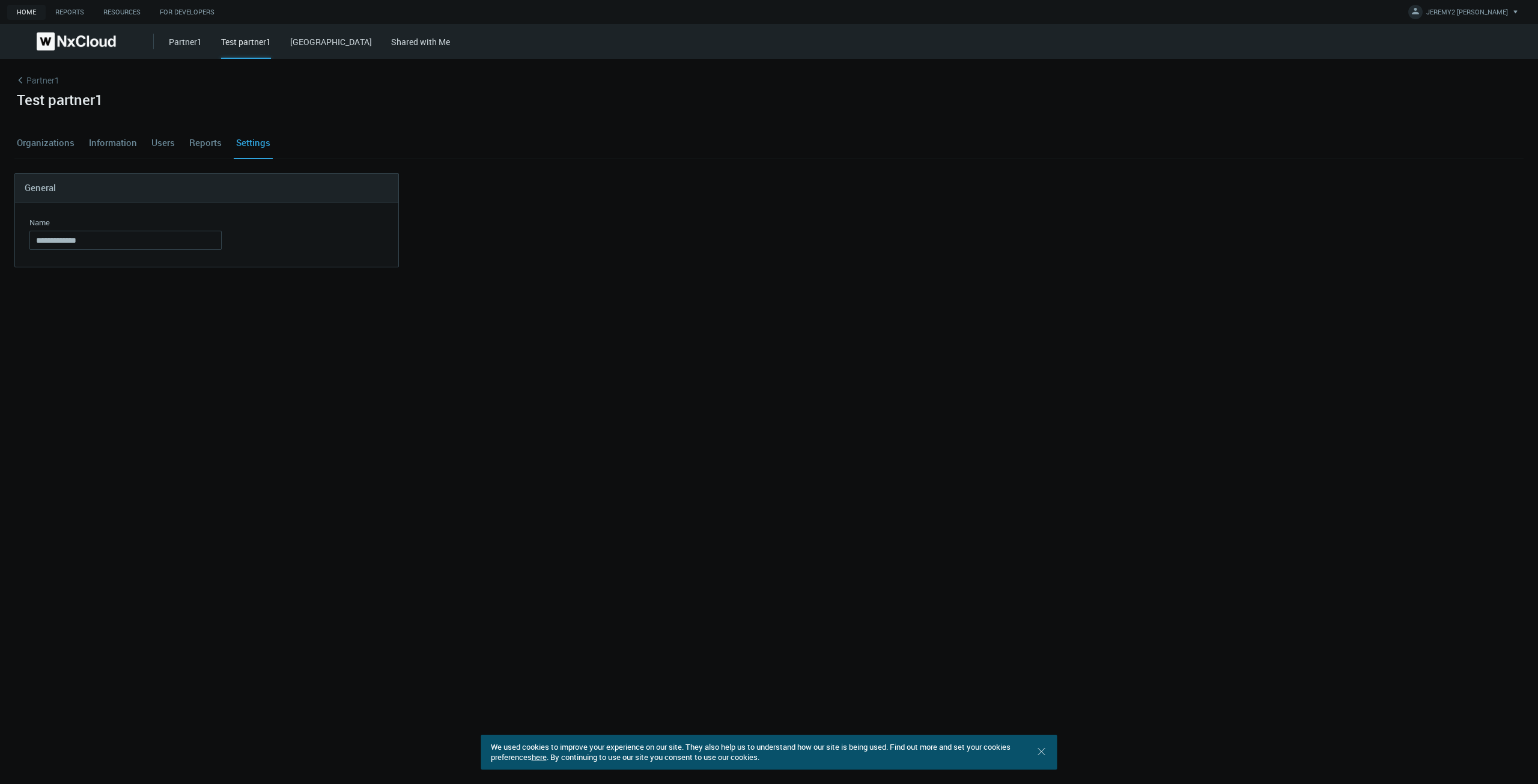
click at [313, 47] on link "West Hills" at bounding box center [331, 41] width 81 height 11
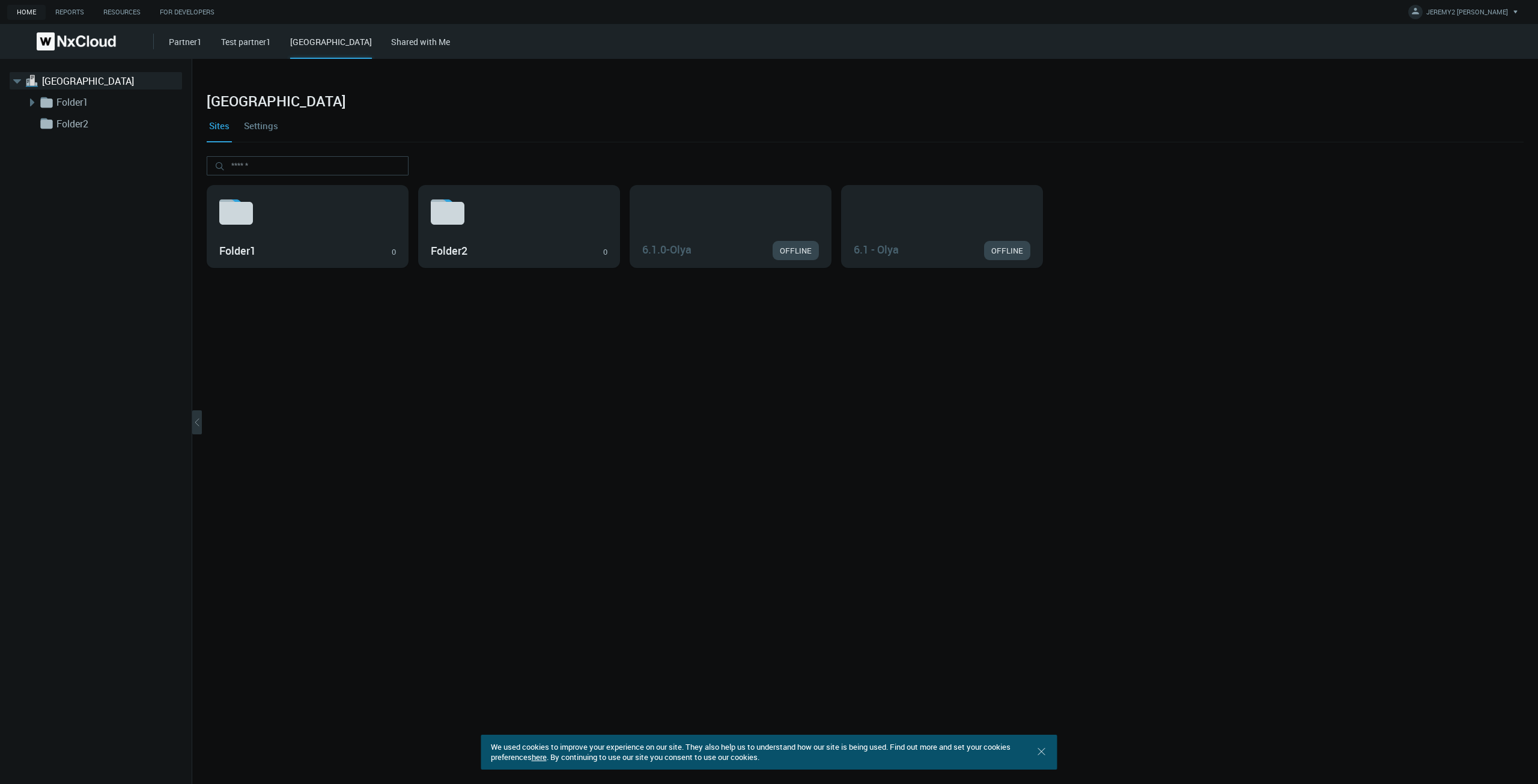
click at [391, 42] on link "Shared with Me" at bounding box center [421, 41] width 59 height 11
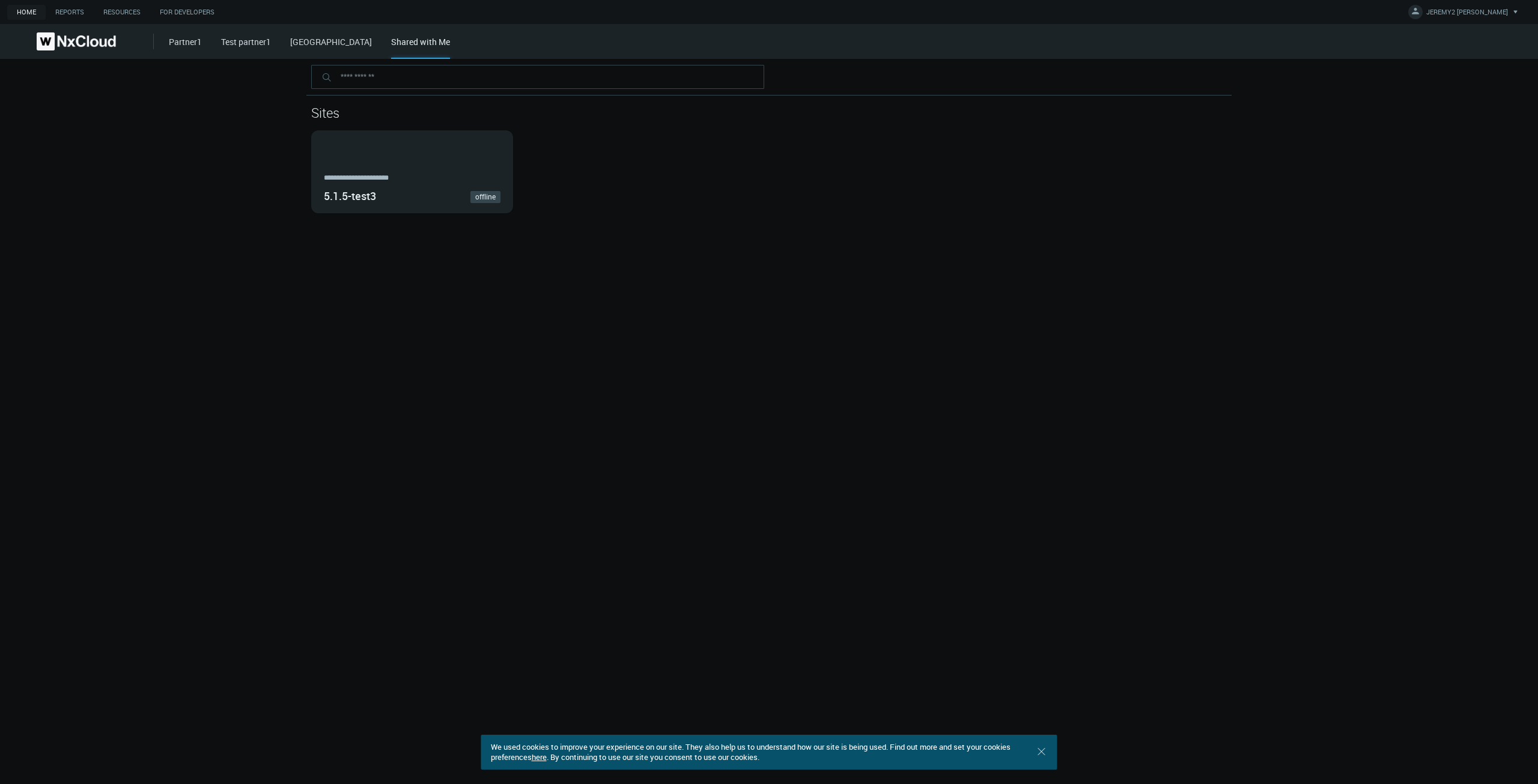
click at [207, 45] on div "Partner1 Test partner1 West Hills Shared with Me" at bounding box center [853, 41] width 1369 height 35
click at [143, 41] on link at bounding box center [76, 41] width 153 height 18
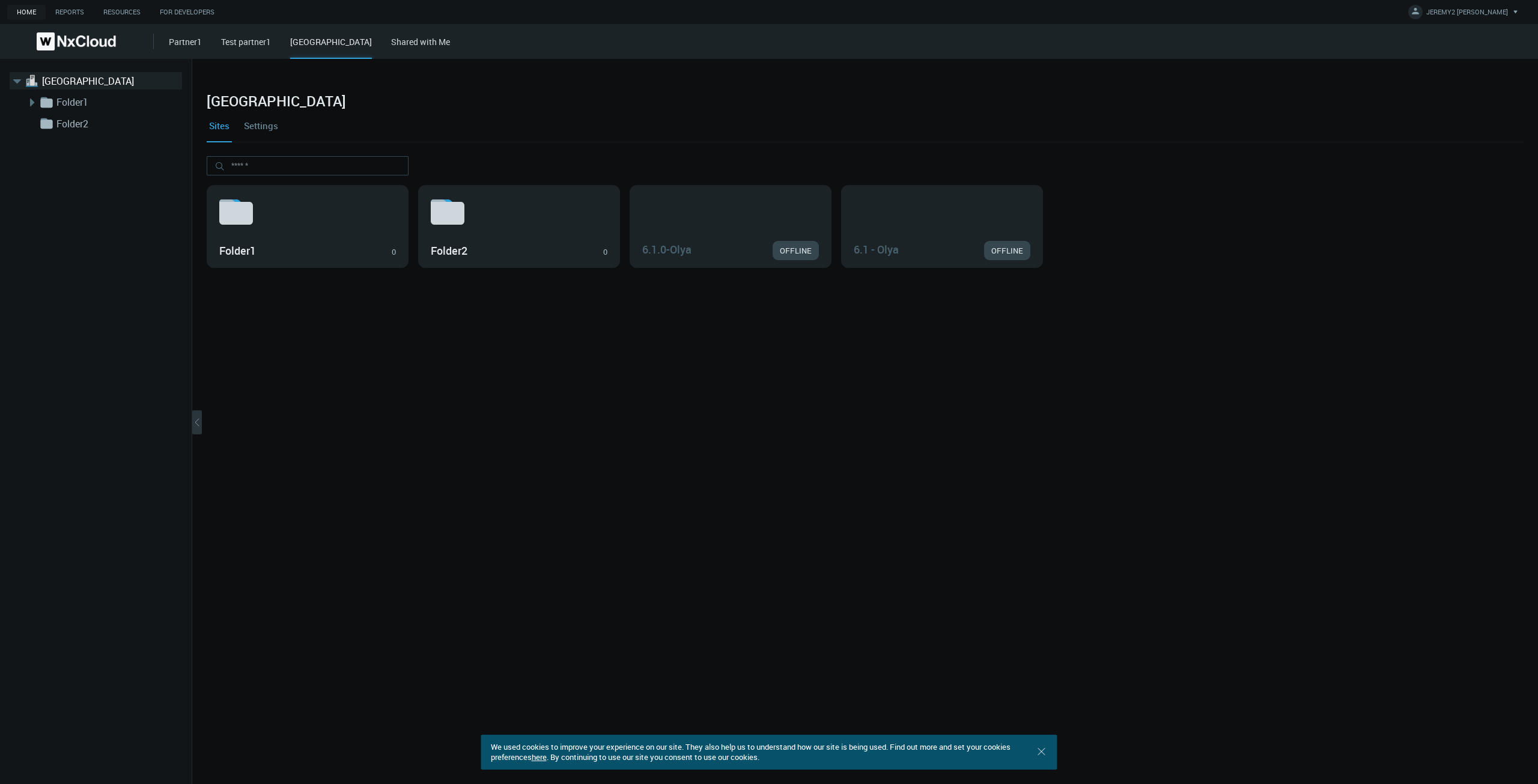
click at [174, 38] on link "Partner1" at bounding box center [185, 41] width 33 height 11
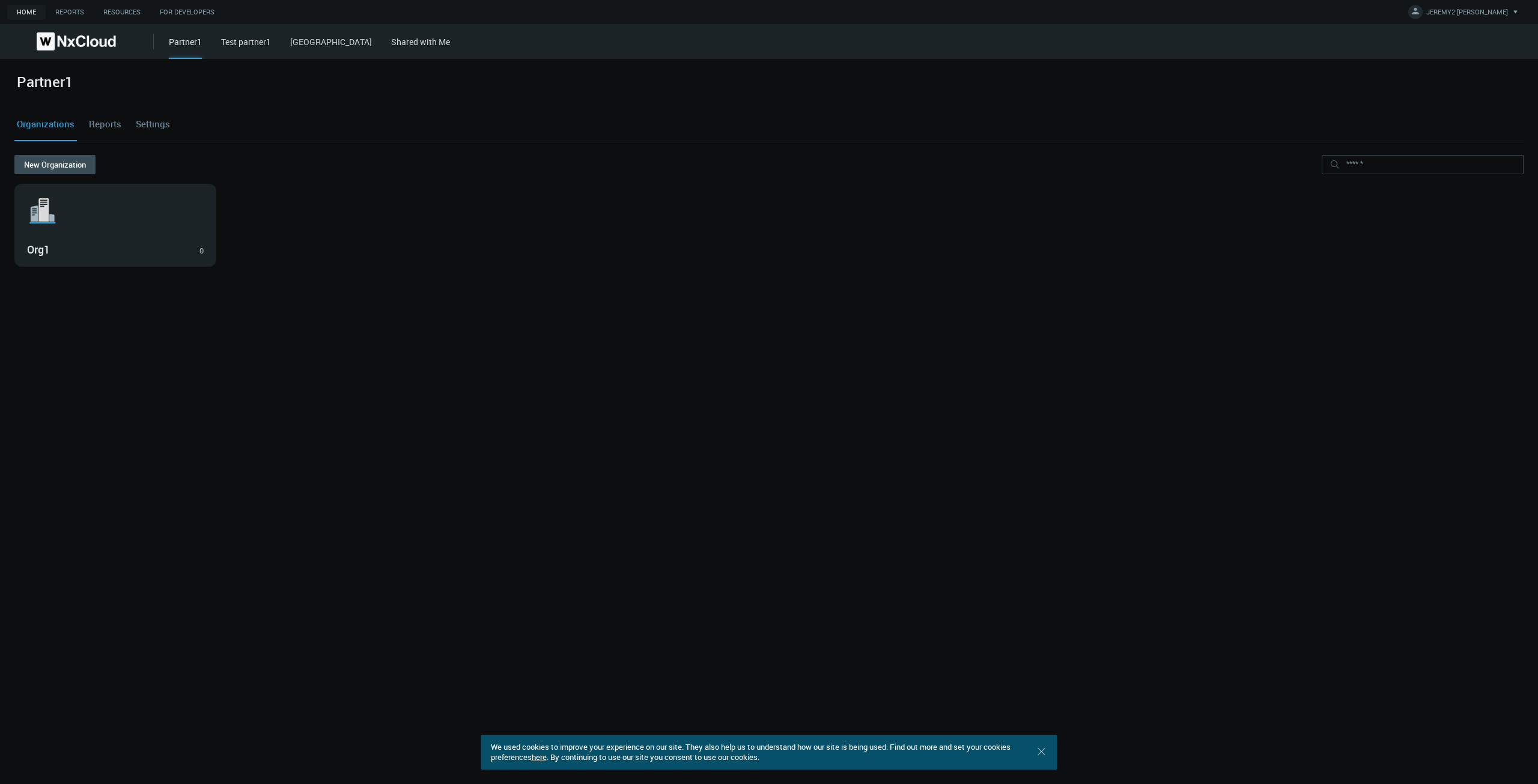
click at [136, 127] on link "Settings" at bounding box center [152, 124] width 39 height 32
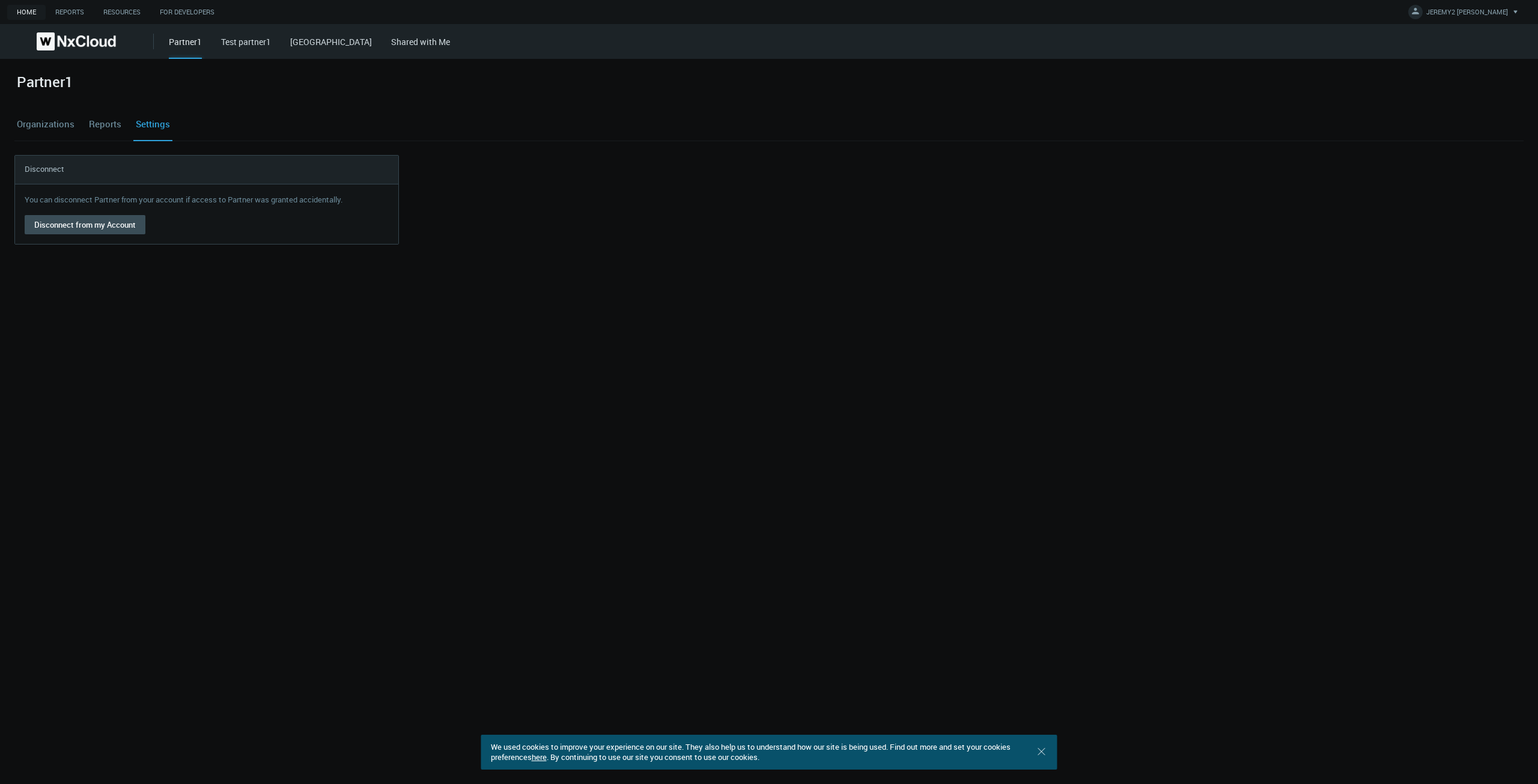
click at [47, 128] on link "Organizations" at bounding box center [46, 124] width 63 height 32
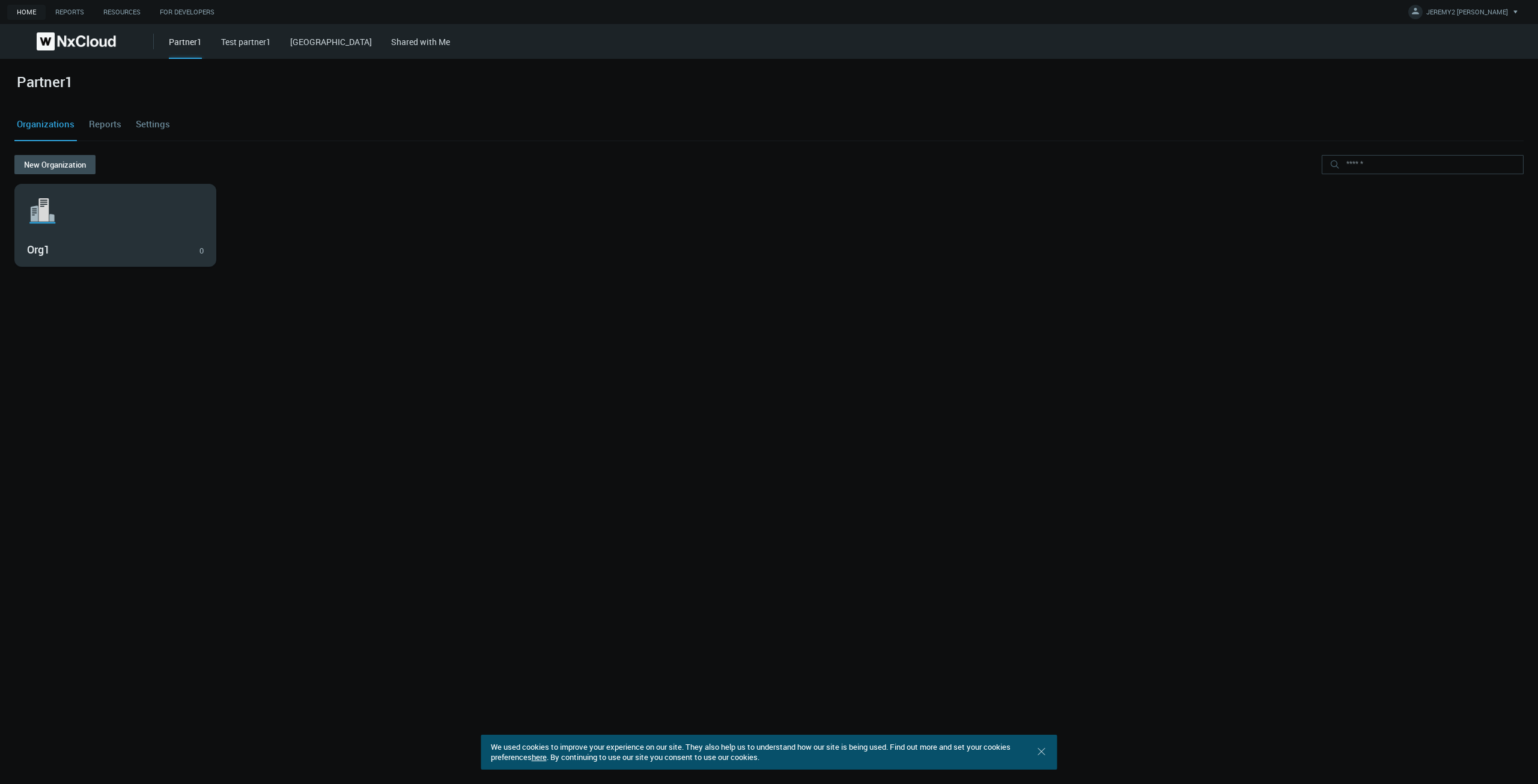
click at [90, 200] on svg-icon ".st1{fill:var(--svg-placeholder-elm2-color);} .st2{fill:var(--brand-core);} .st…" at bounding box center [115, 210] width 177 height 38
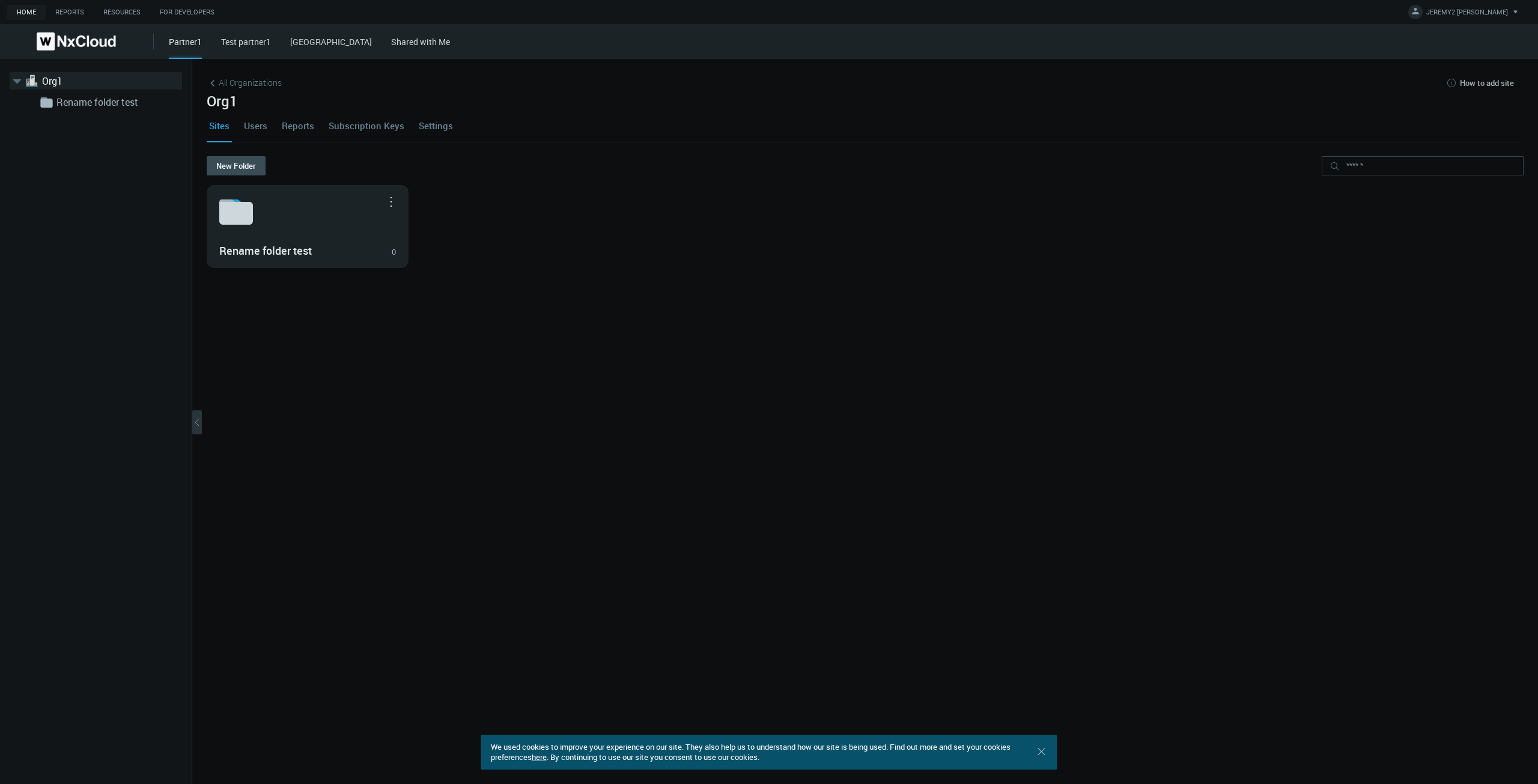
click at [437, 125] on link "Settings" at bounding box center [436, 125] width 39 height 32
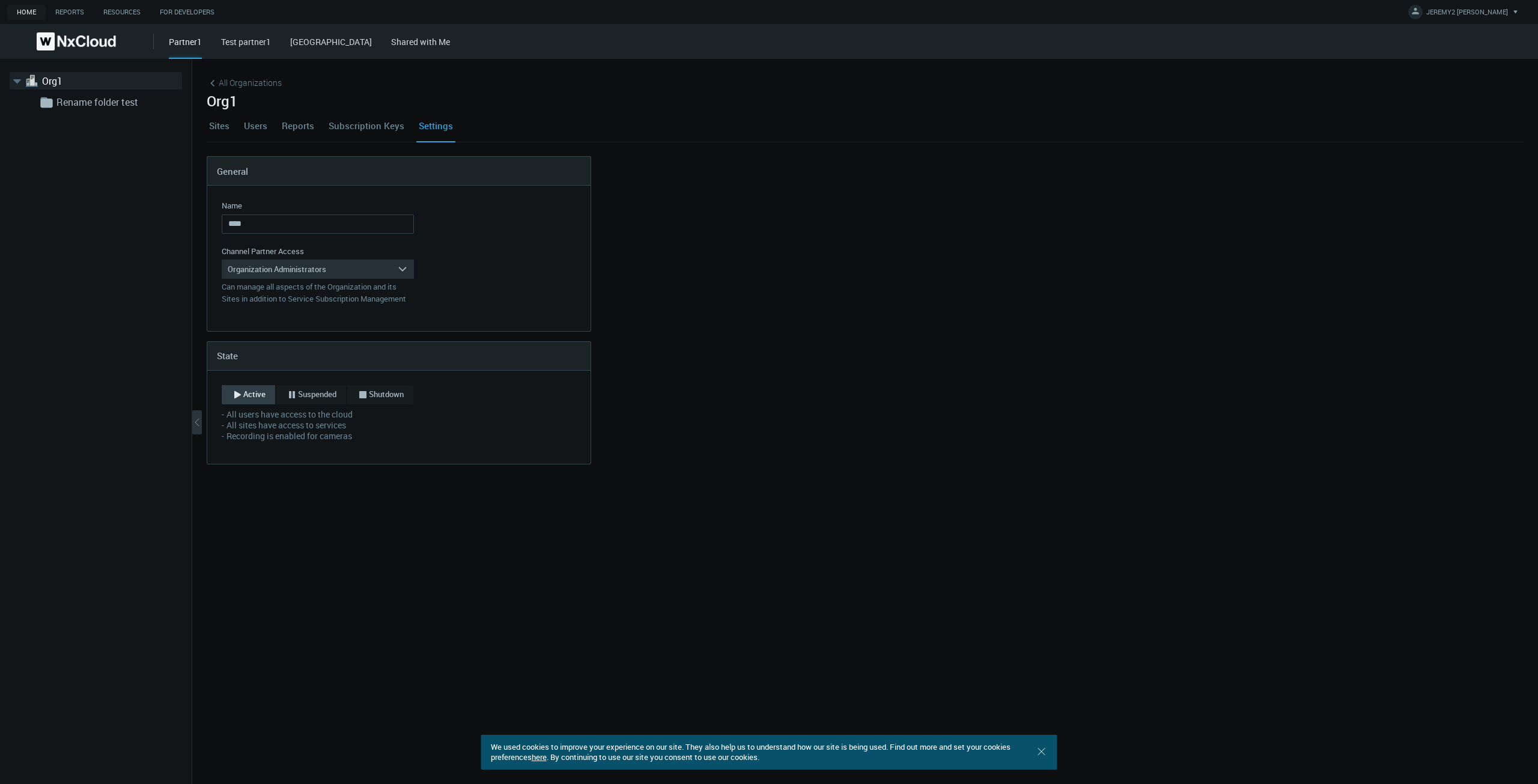
click at [261, 38] on link "Test partner1" at bounding box center [246, 41] width 50 height 11
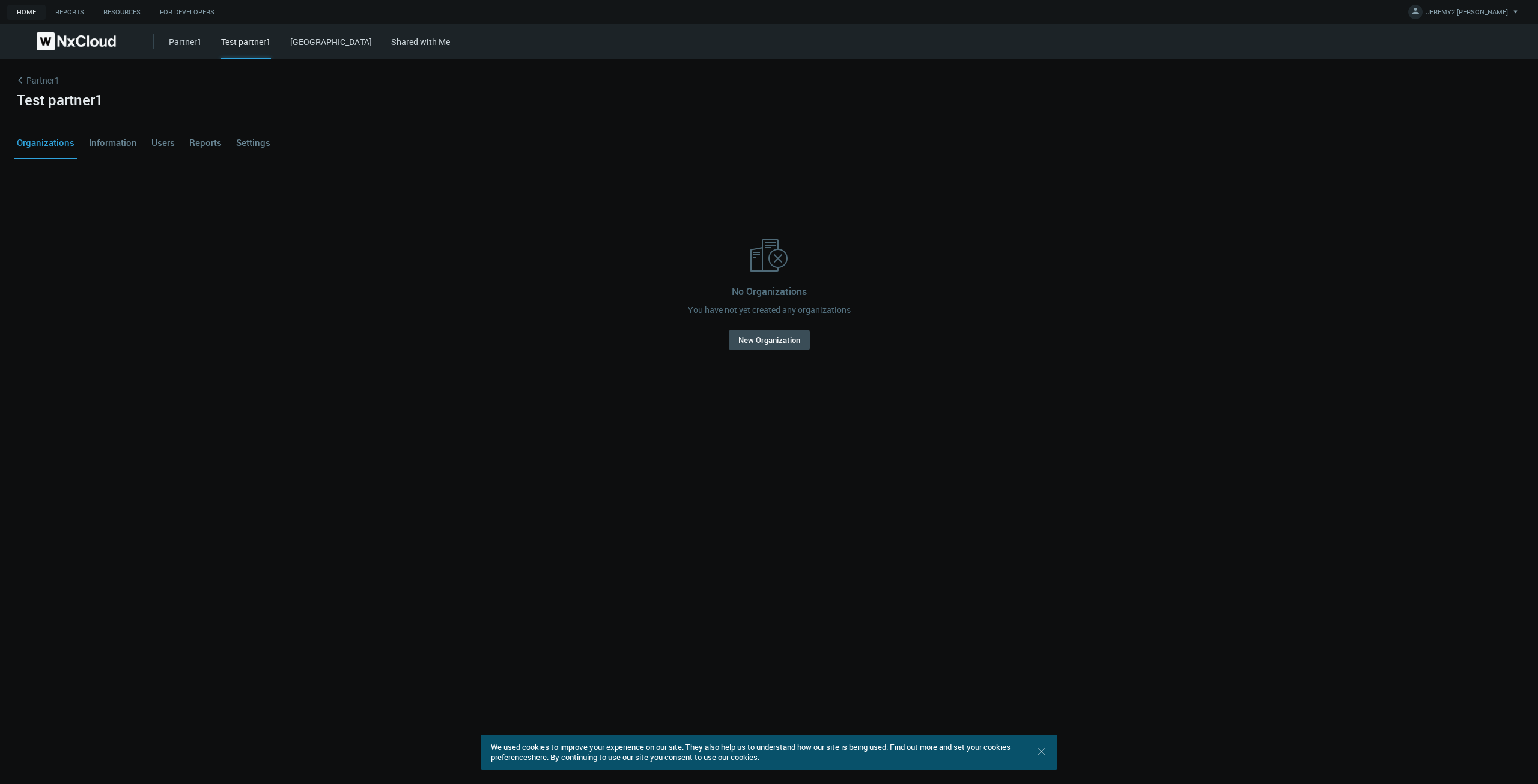
click at [317, 46] on link "West Hills" at bounding box center [331, 41] width 81 height 11
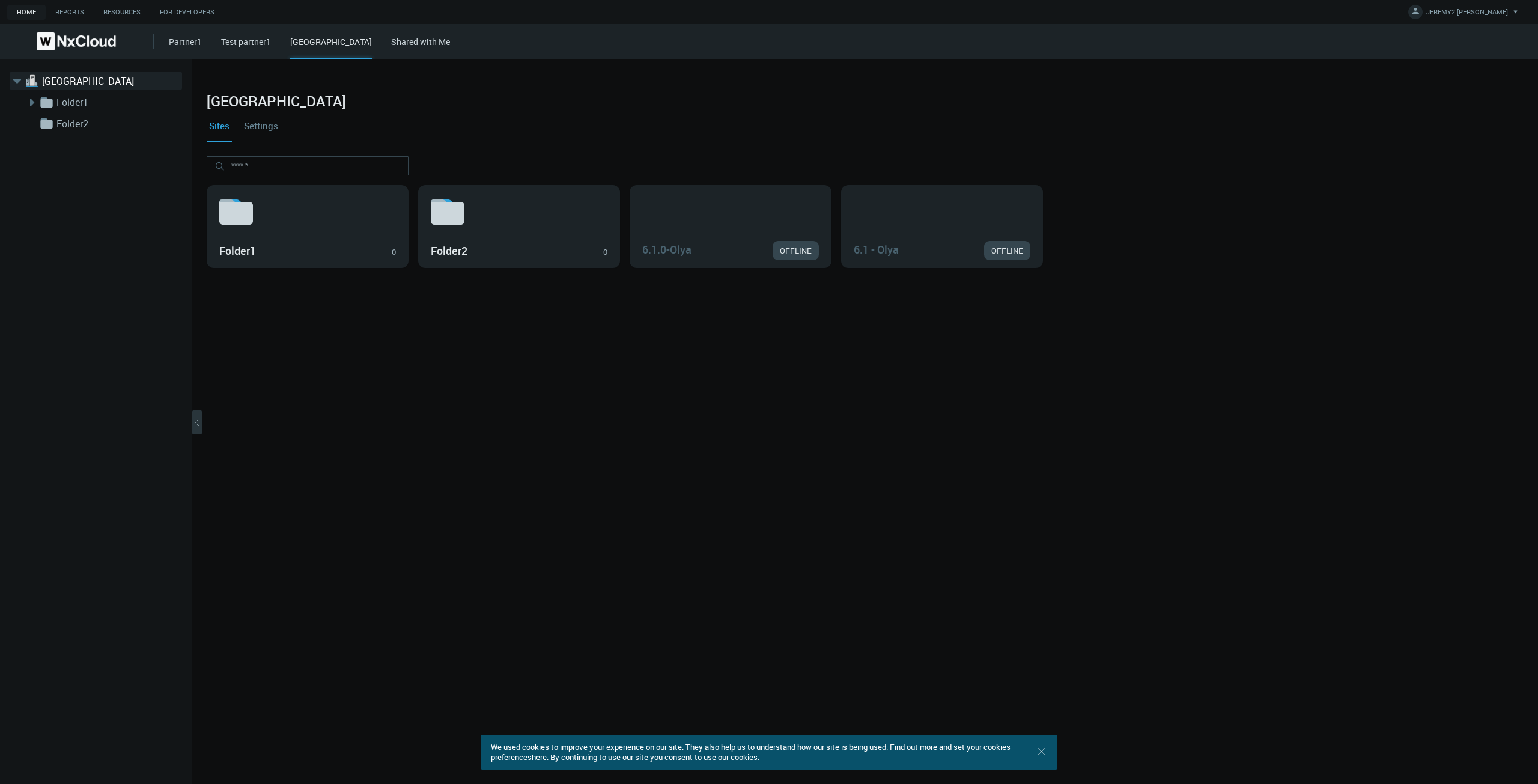
click at [260, 127] on link "Settings" at bounding box center [261, 125] width 39 height 32
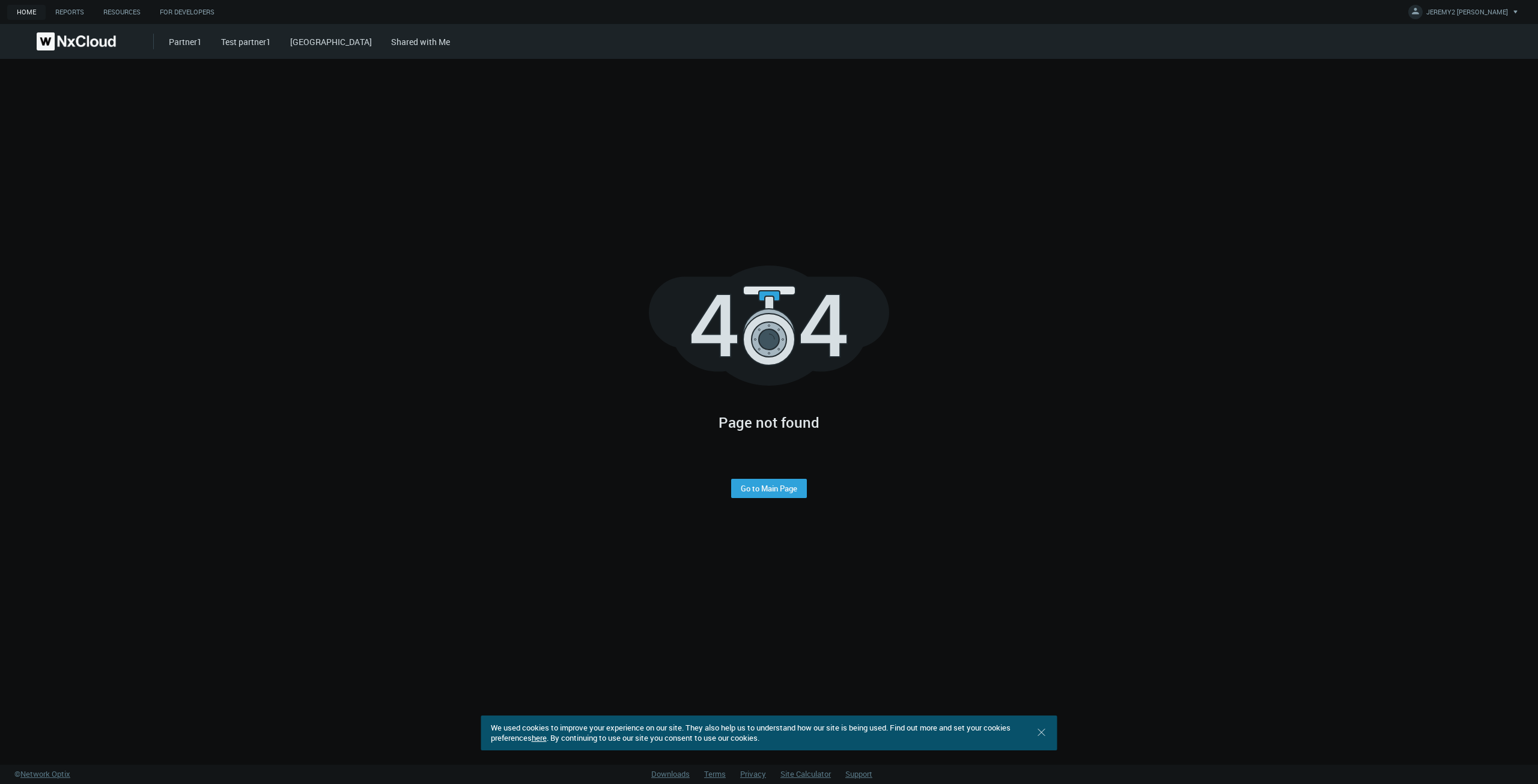
click at [342, 313] on div "Page not found Go to Main Page" at bounding box center [769, 382] width 1529 height 646
click at [774, 489] on link "Go to Main Page" at bounding box center [769, 488] width 57 height 9
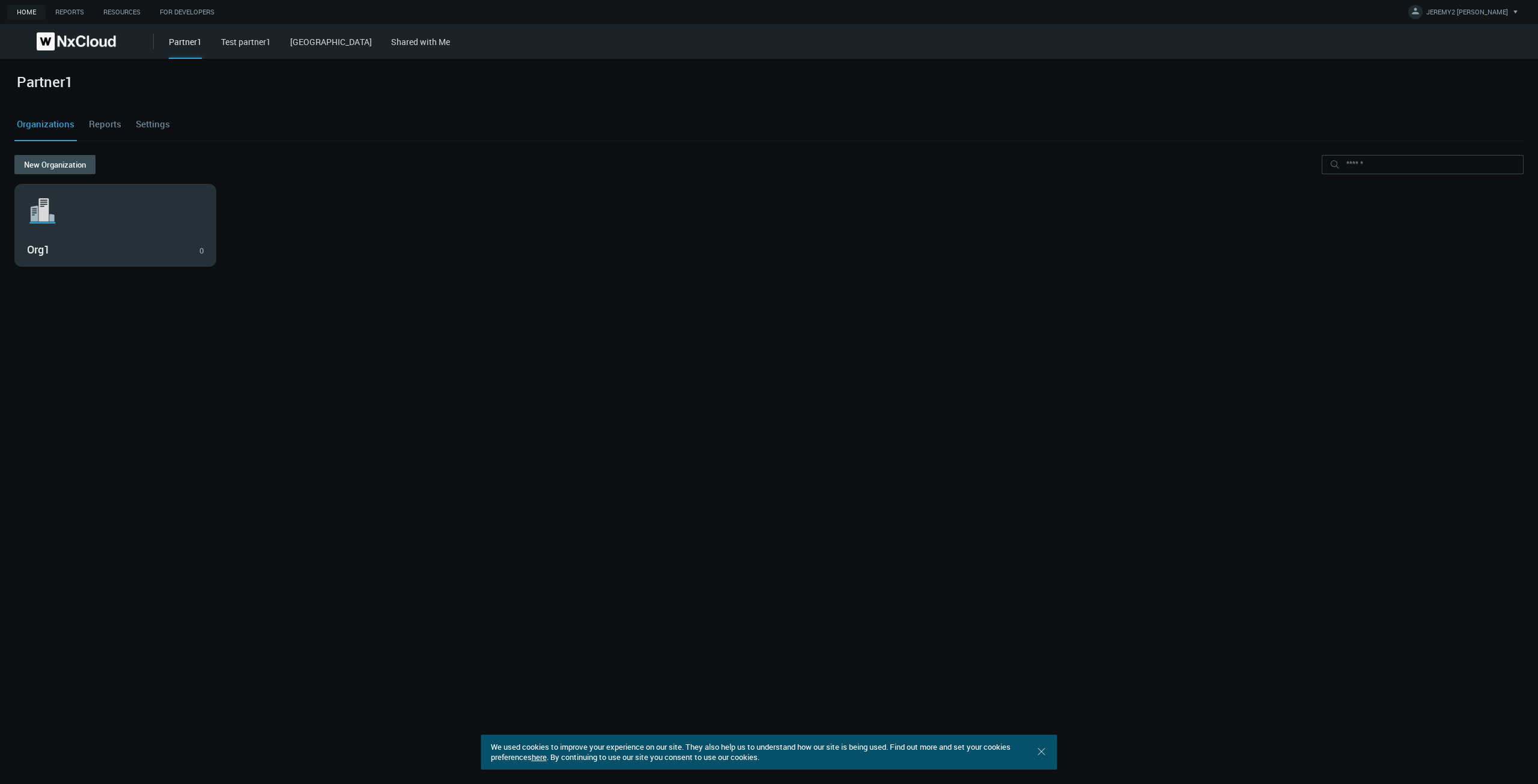
click at [163, 233] on div ".st1{fill:var(--svg-placeholder-elm2-color);} .st2{fill:var(--brand-core);} .st…" at bounding box center [115, 225] width 201 height 81
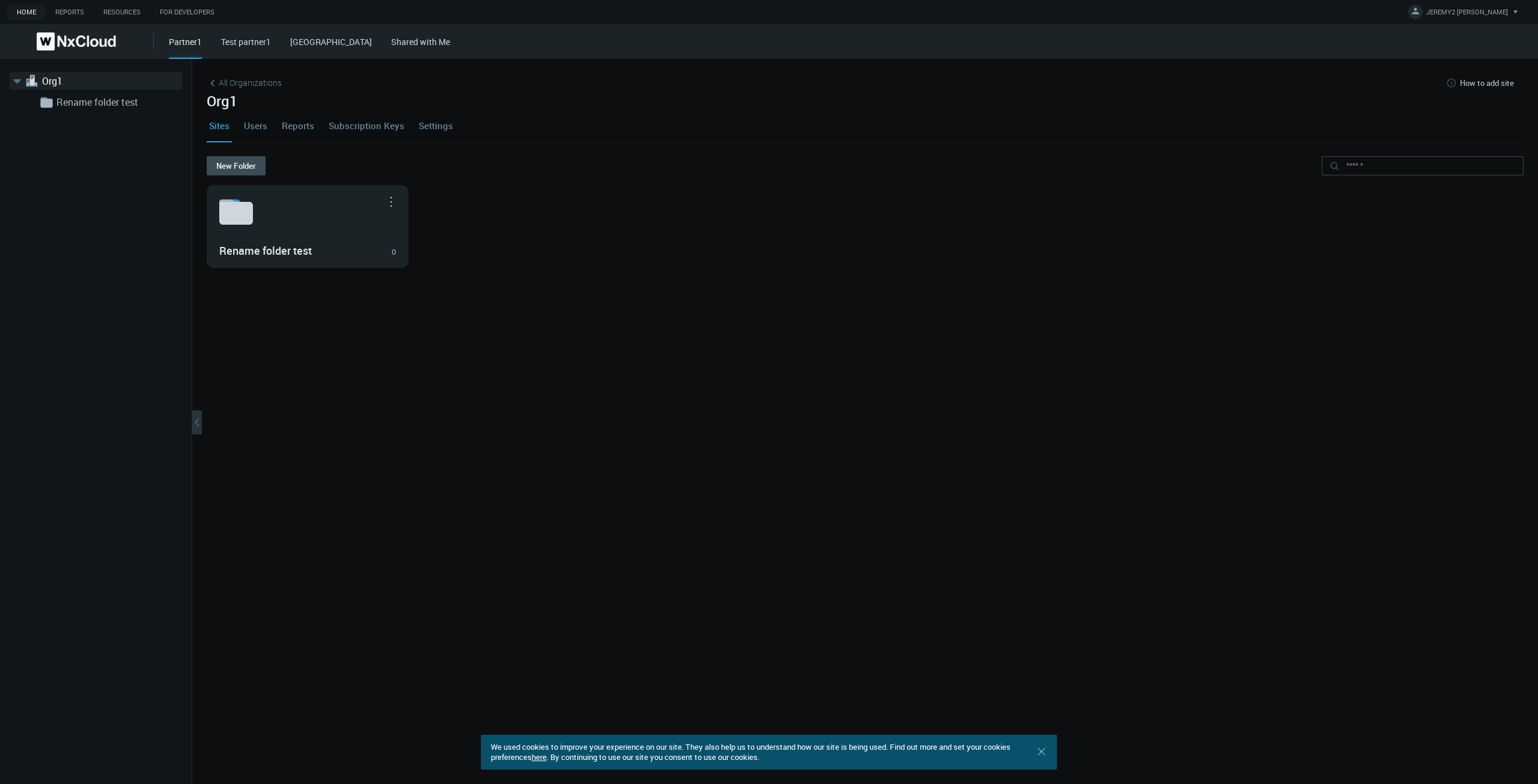
click at [441, 125] on link "Settings" at bounding box center [436, 125] width 39 height 32
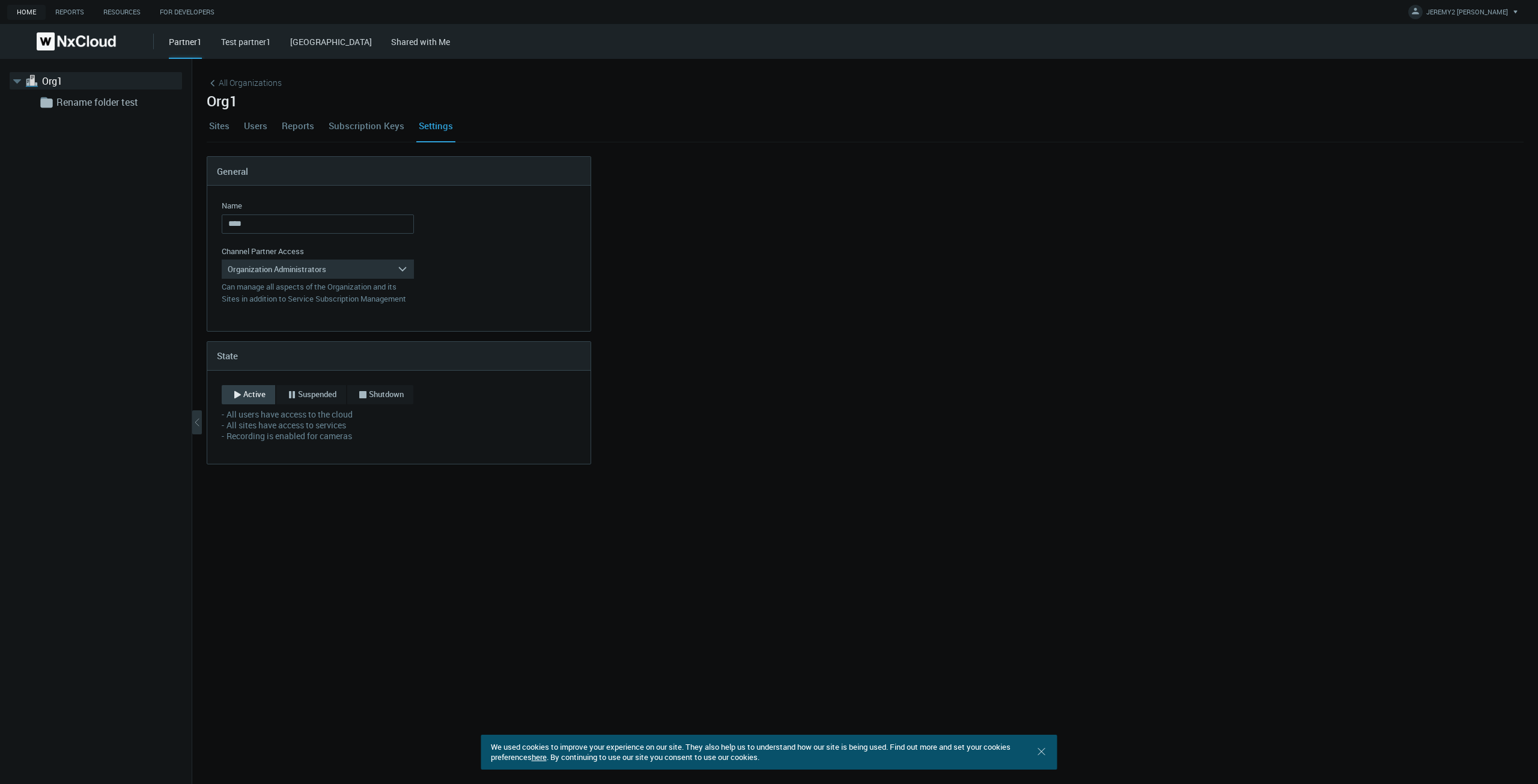
click at [253, 128] on link "Users" at bounding box center [255, 125] width 28 height 32
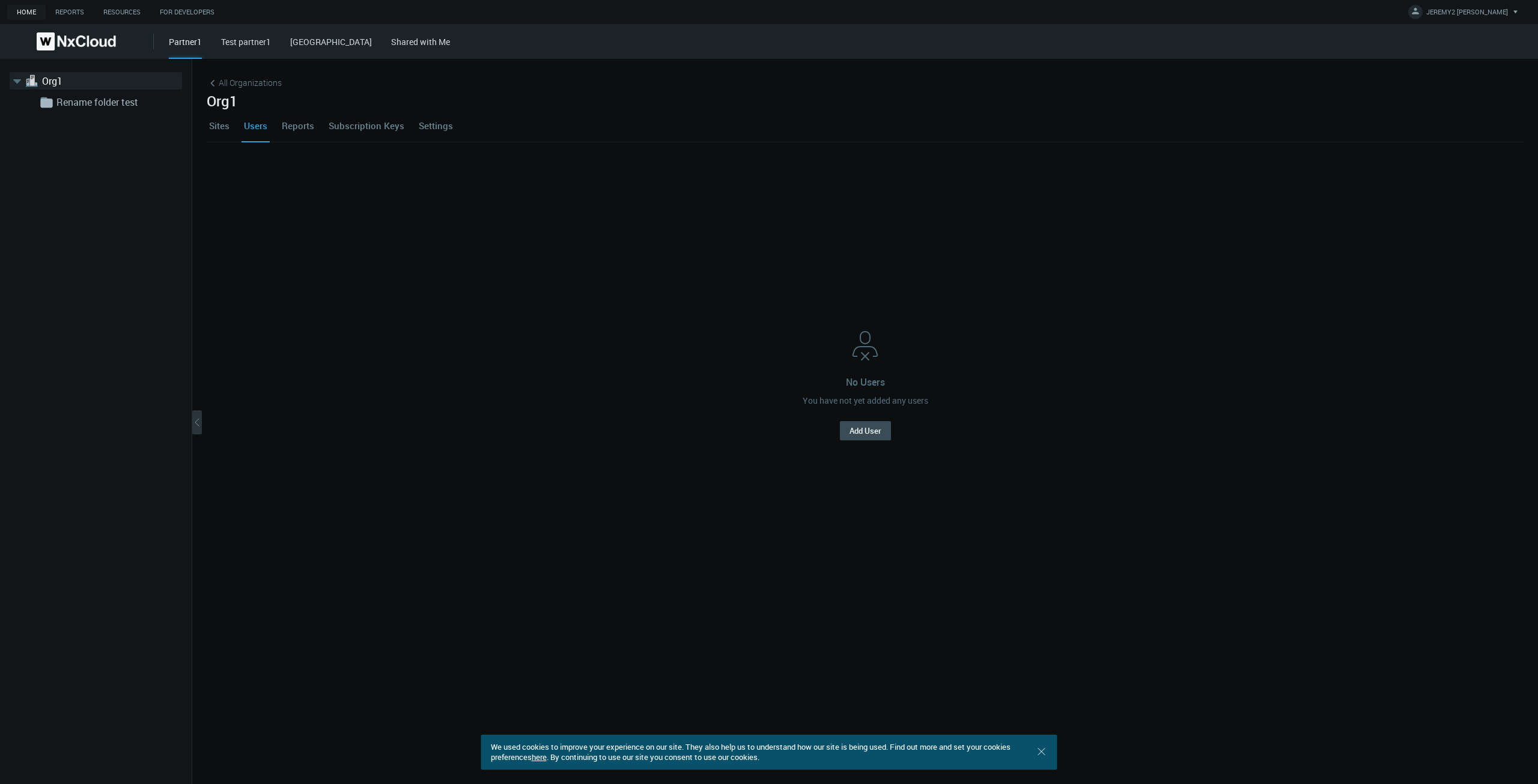
click at [214, 130] on link "Sites" at bounding box center [219, 125] width 25 height 32
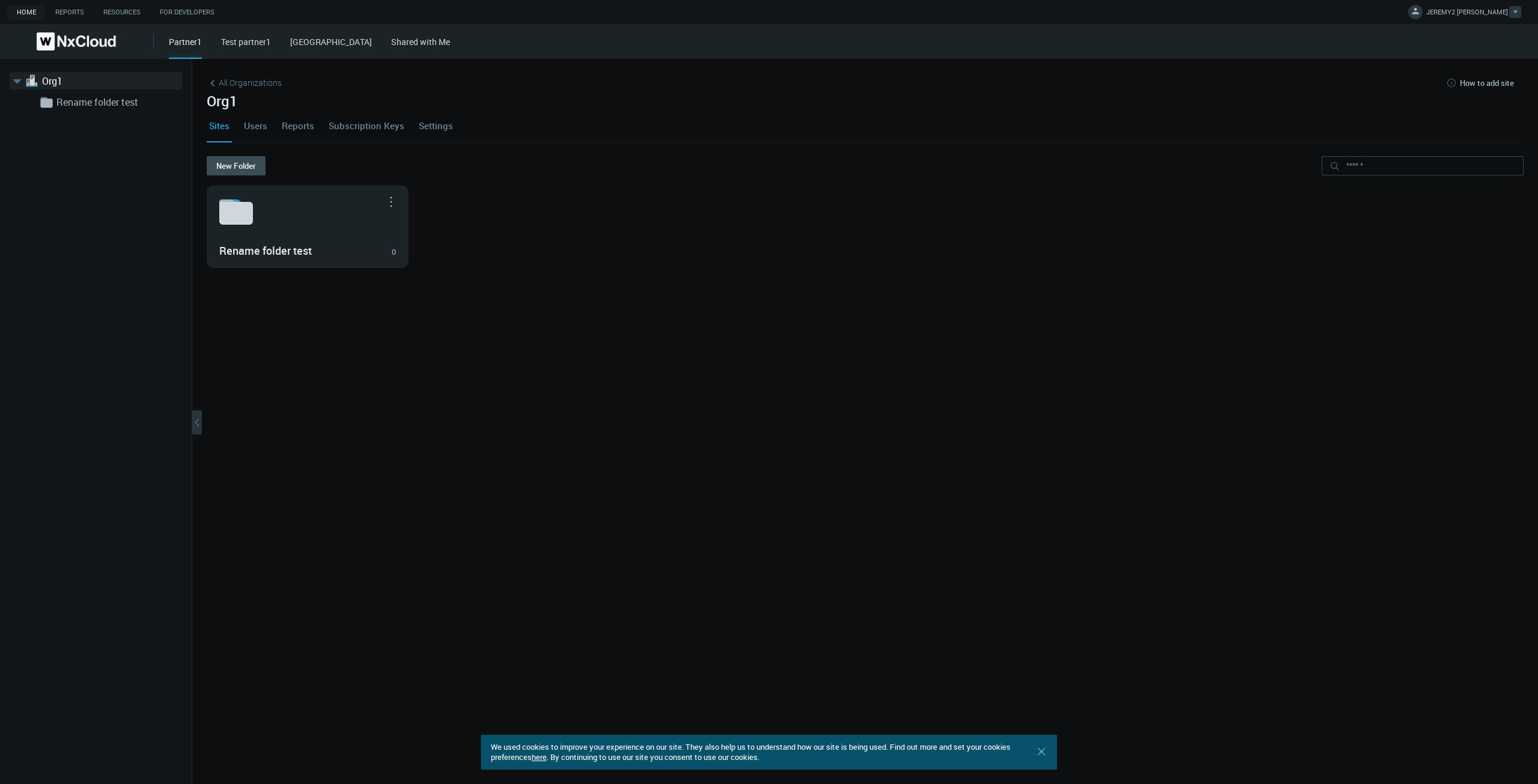
click at [1490, 14] on span "JEREMY2 T." at bounding box center [1467, 14] width 81 height 14
click at [1470, 92] on link "Log Out" at bounding box center [1478, 97] width 116 height 15
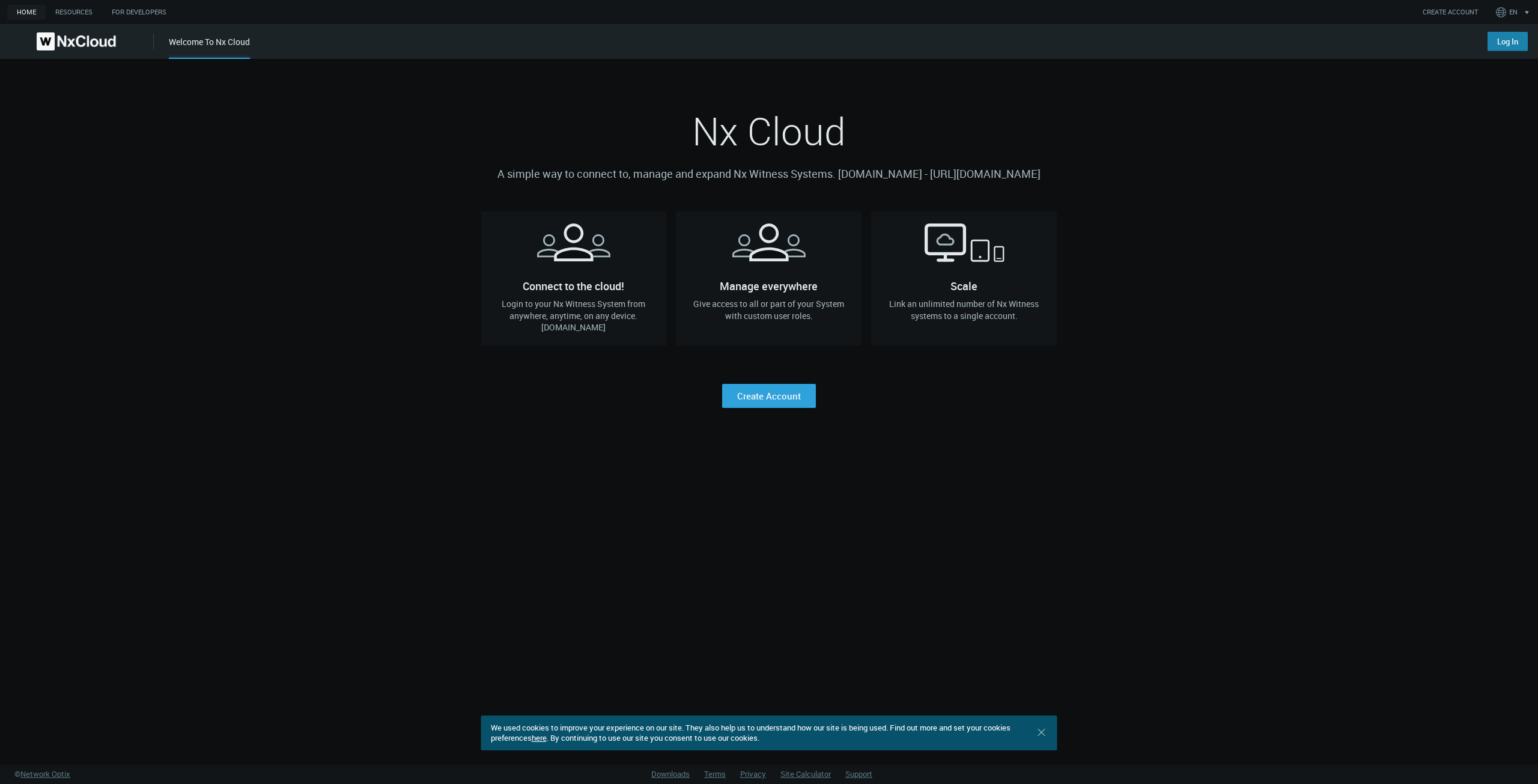
click at [1516, 36] on link "Log In" at bounding box center [1508, 41] width 41 height 19
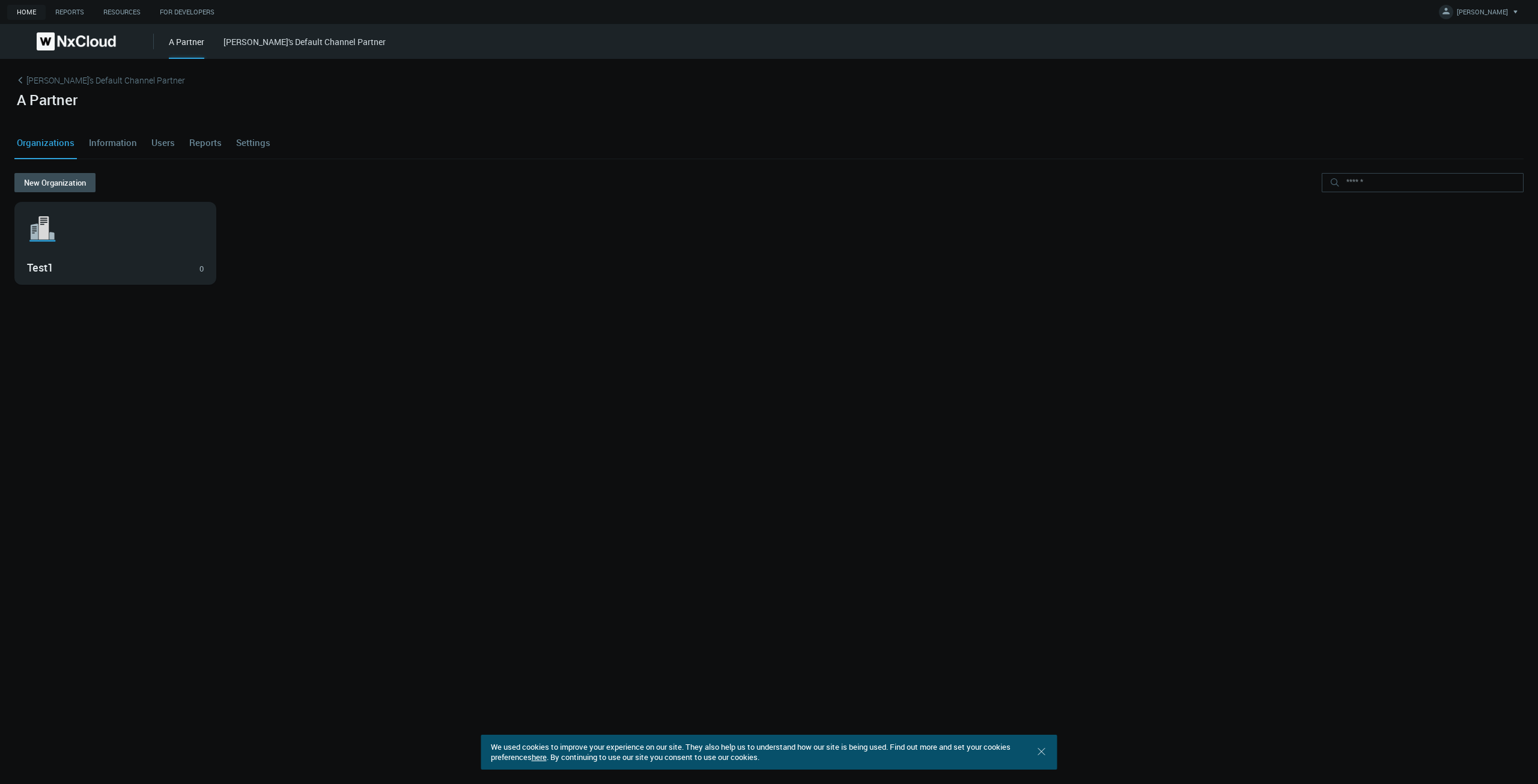
click at [245, 142] on link "Settings" at bounding box center [253, 142] width 39 height 32
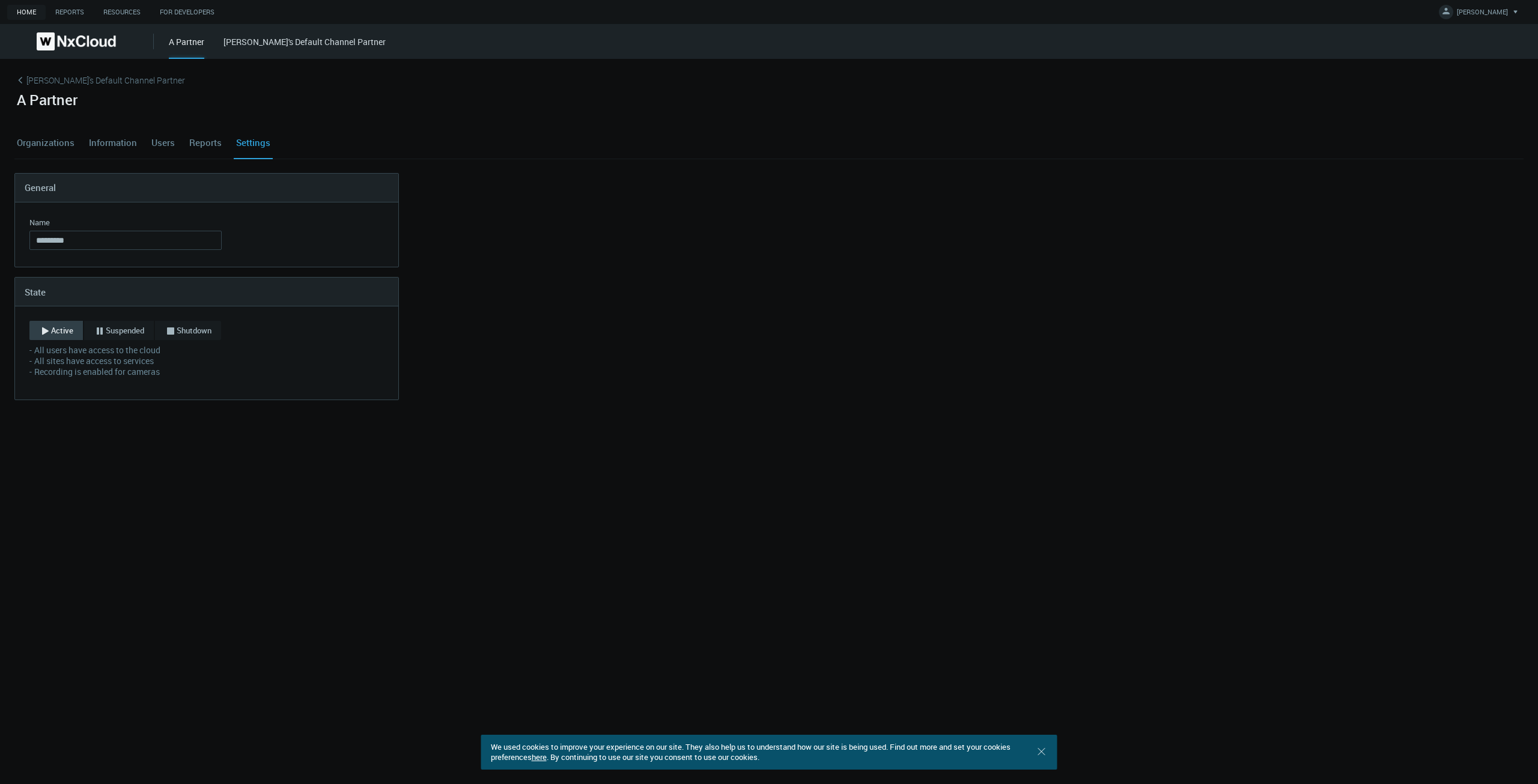
click at [62, 137] on link "Organizations" at bounding box center [46, 142] width 63 height 32
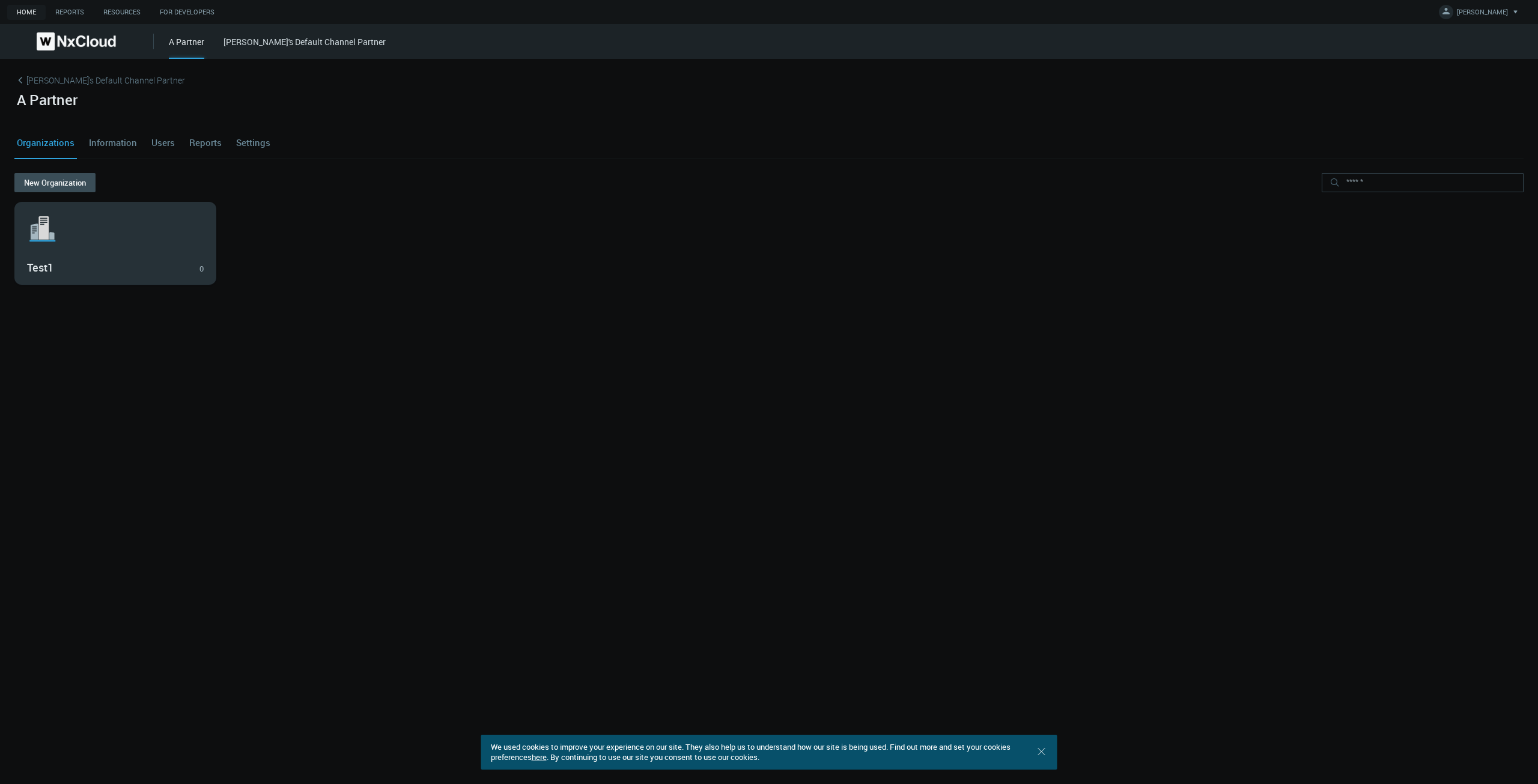
click at [70, 251] on div ".st1{fill:var(--svg-placeholder-elm2-color);} .st2{fill:var(--brand-core);} .st…" at bounding box center [115, 243] width 201 height 81
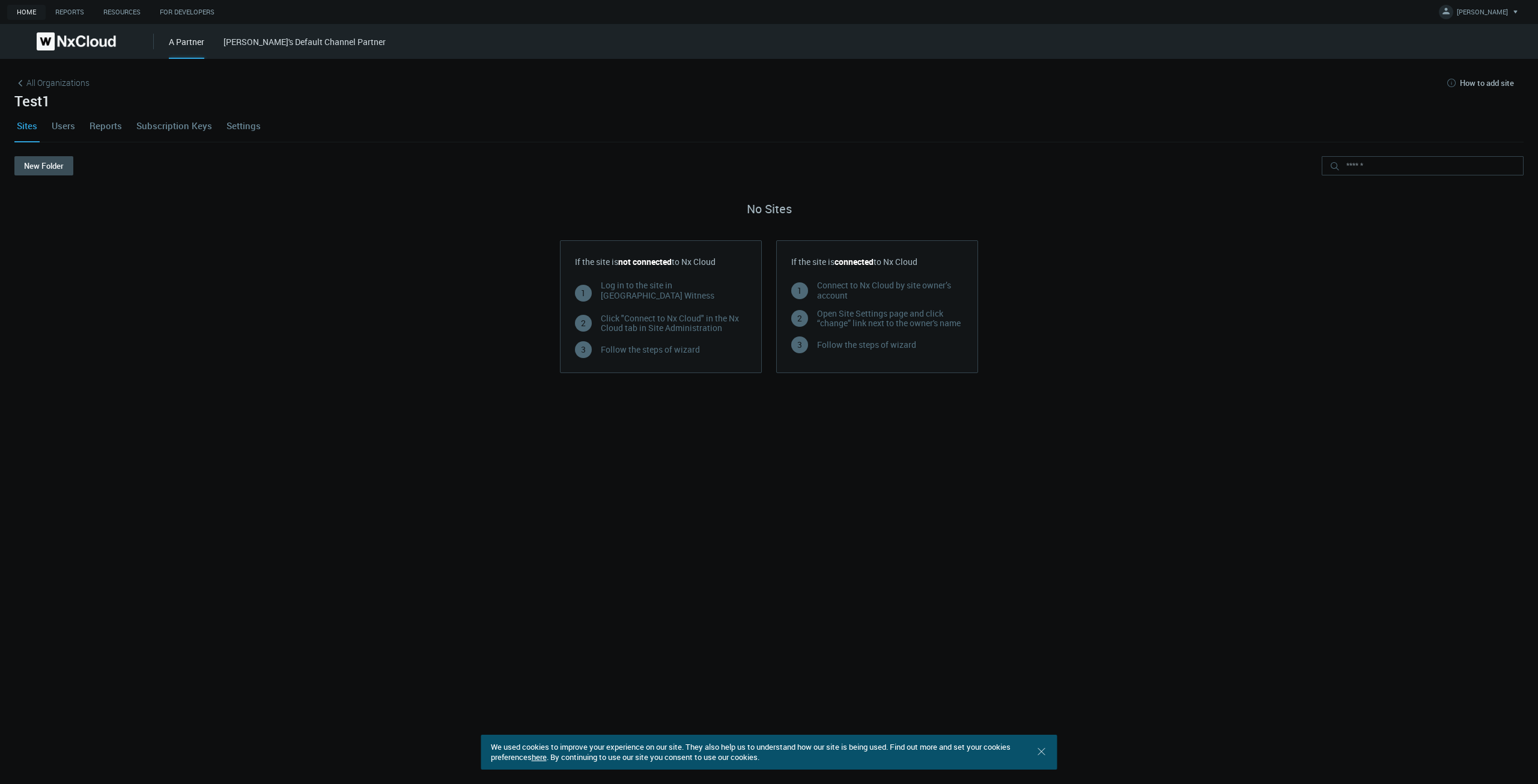
click at [249, 123] on link "Settings" at bounding box center [244, 125] width 39 height 32
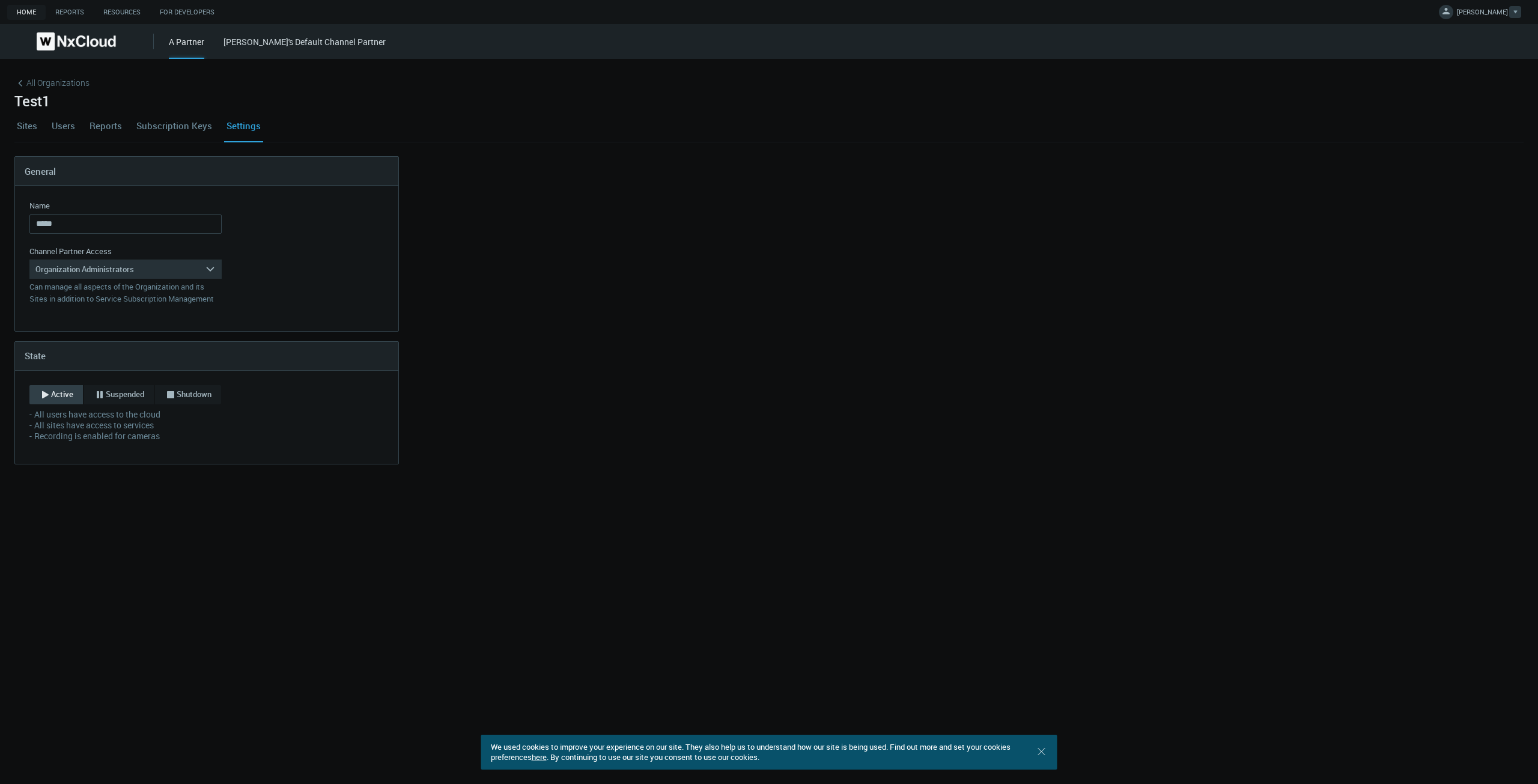
click at [1480, 18] on span "[PERSON_NAME]" at bounding box center [1482, 14] width 51 height 14
click at [1465, 99] on link "Log Out" at bounding box center [1478, 97] width 116 height 15
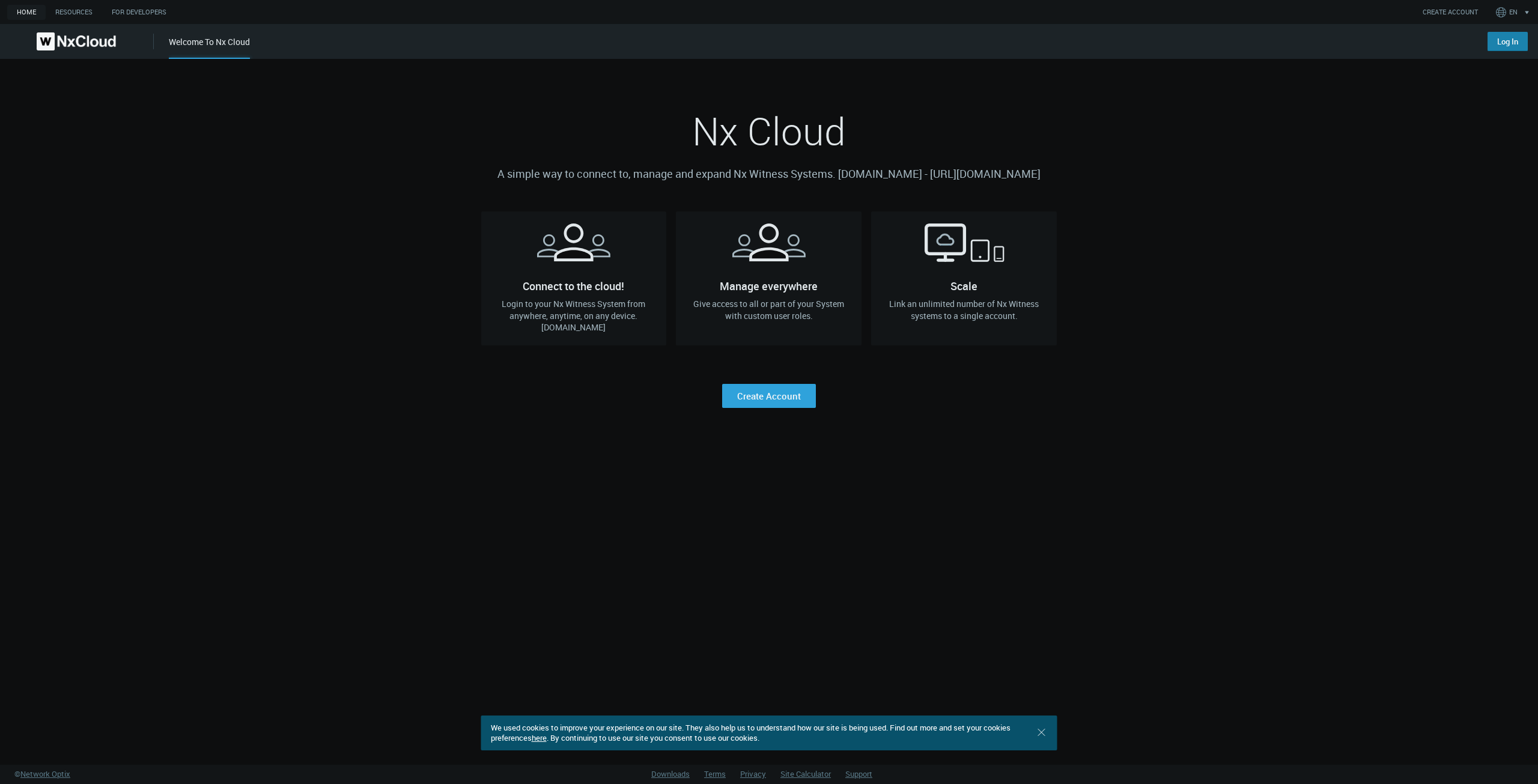
click at [1513, 45] on link "Log In" at bounding box center [1508, 41] width 41 height 19
click at [1514, 43] on link "Log In" at bounding box center [1508, 41] width 41 height 19
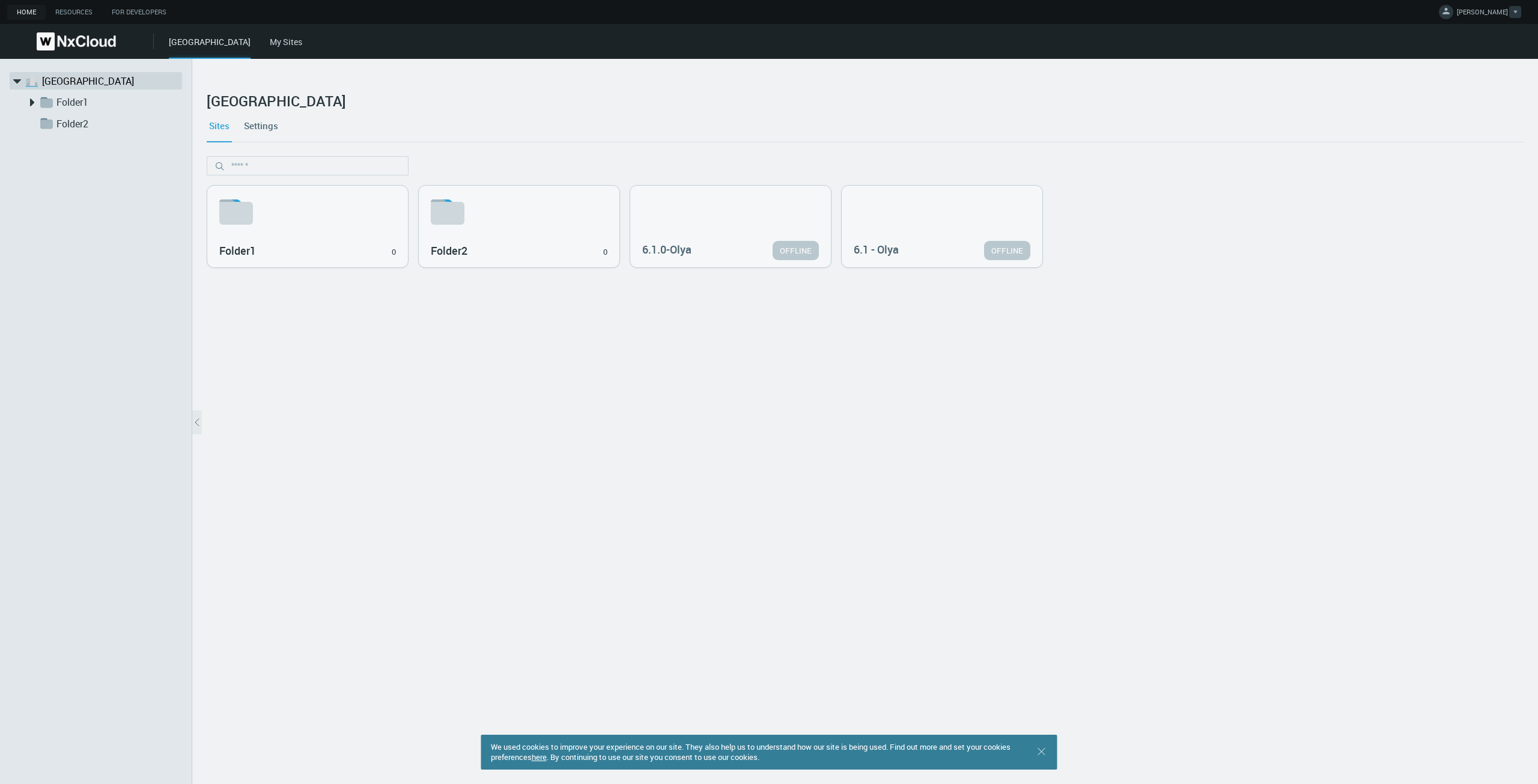
click at [1508, 14] on link "JEREMY T." at bounding box center [1480, 14] width 82 height 14
click at [1463, 112] on link "Administration" at bounding box center [1478, 118] width 116 height 15
click at [270, 44] on link "My Sites" at bounding box center [286, 41] width 32 height 11
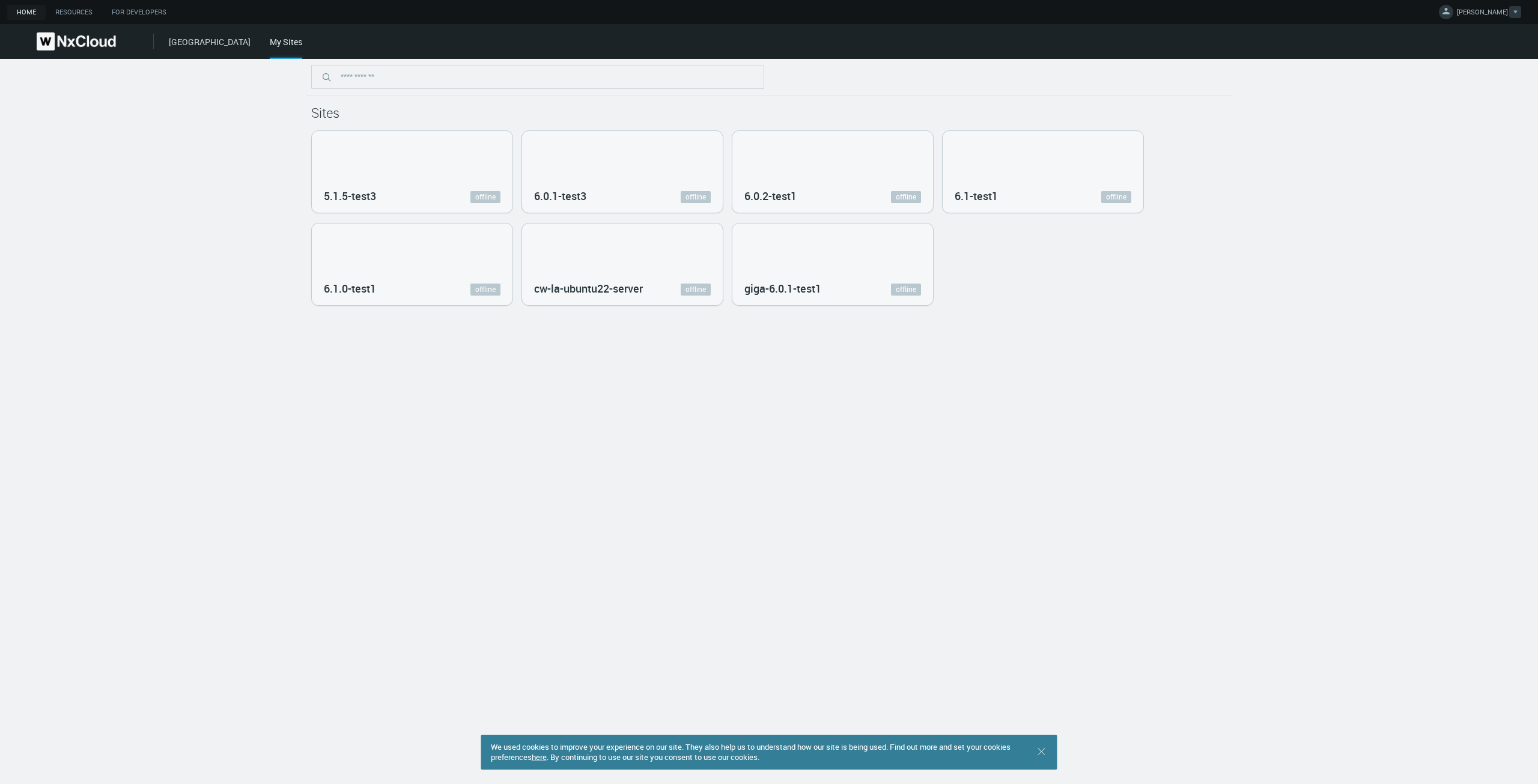
click at [1480, 19] on span "[PERSON_NAME]" at bounding box center [1482, 14] width 51 height 14
click at [1470, 94] on link "Log Out" at bounding box center [1478, 97] width 116 height 15
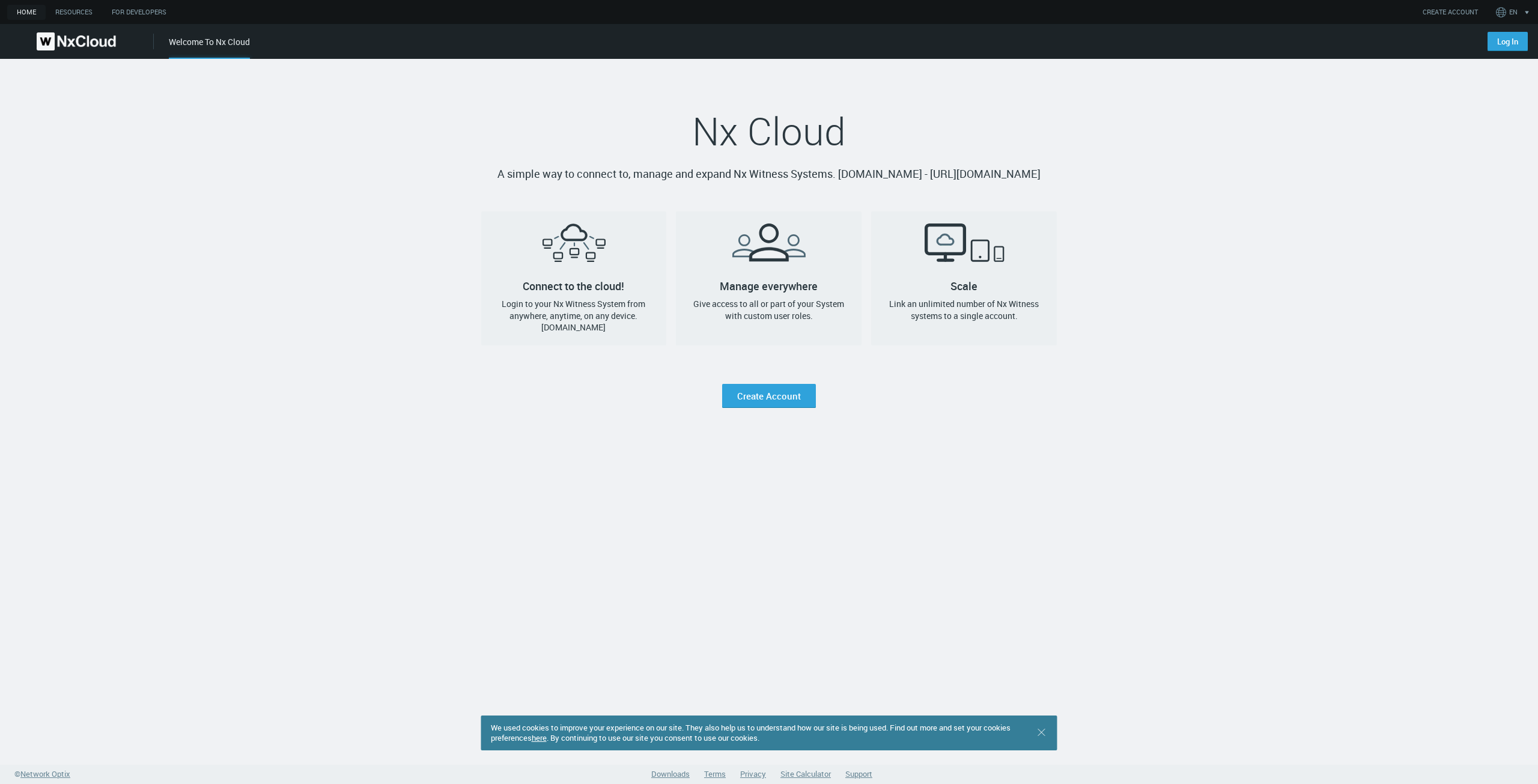
click at [1124, 243] on nx-landing-component "Nx Cloud A simple way to connect to, manage and expand Nx Witness Systems. [DOM…" at bounding box center [769, 234] width 1538 height 349
